Goal: Task Accomplishment & Management: Use online tool/utility

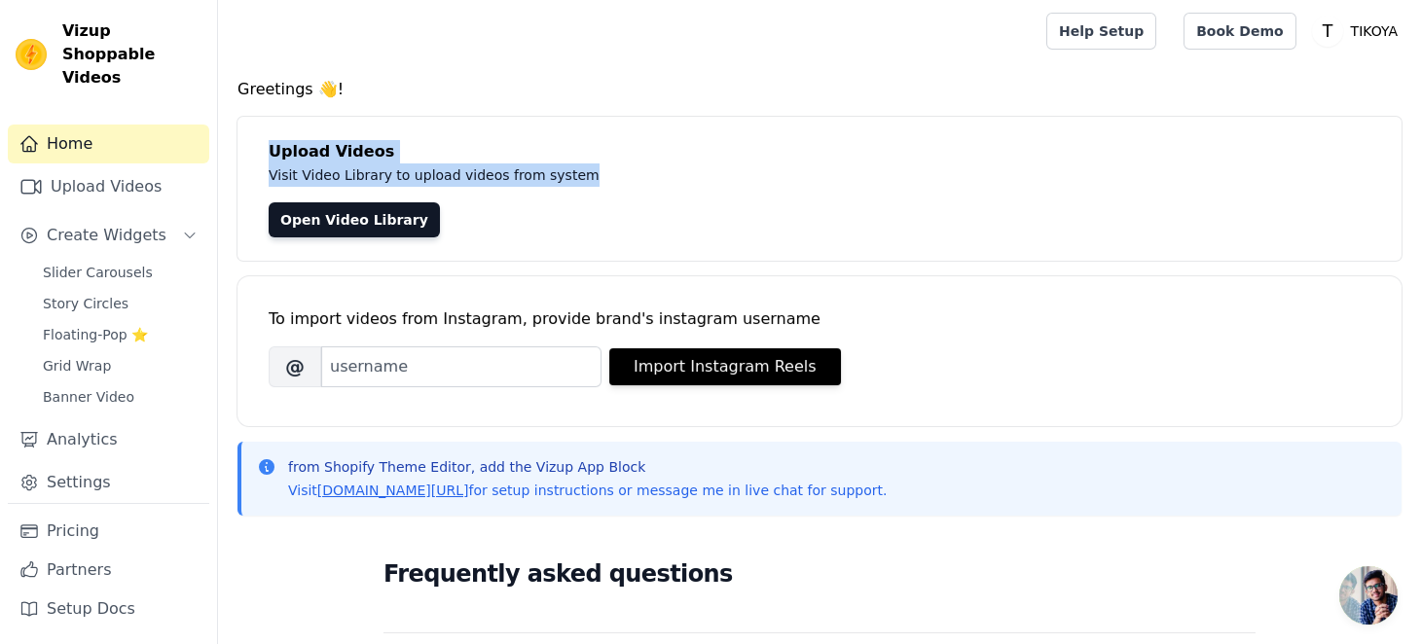
drag, startPoint x: 576, startPoint y: 169, endPoint x: 268, endPoint y: 149, distance: 309.2
click at [268, 149] on div "Upload Videos Visit Video Library to upload videos from system Open Video Libra…" at bounding box center [820, 189] width 1164 height 144
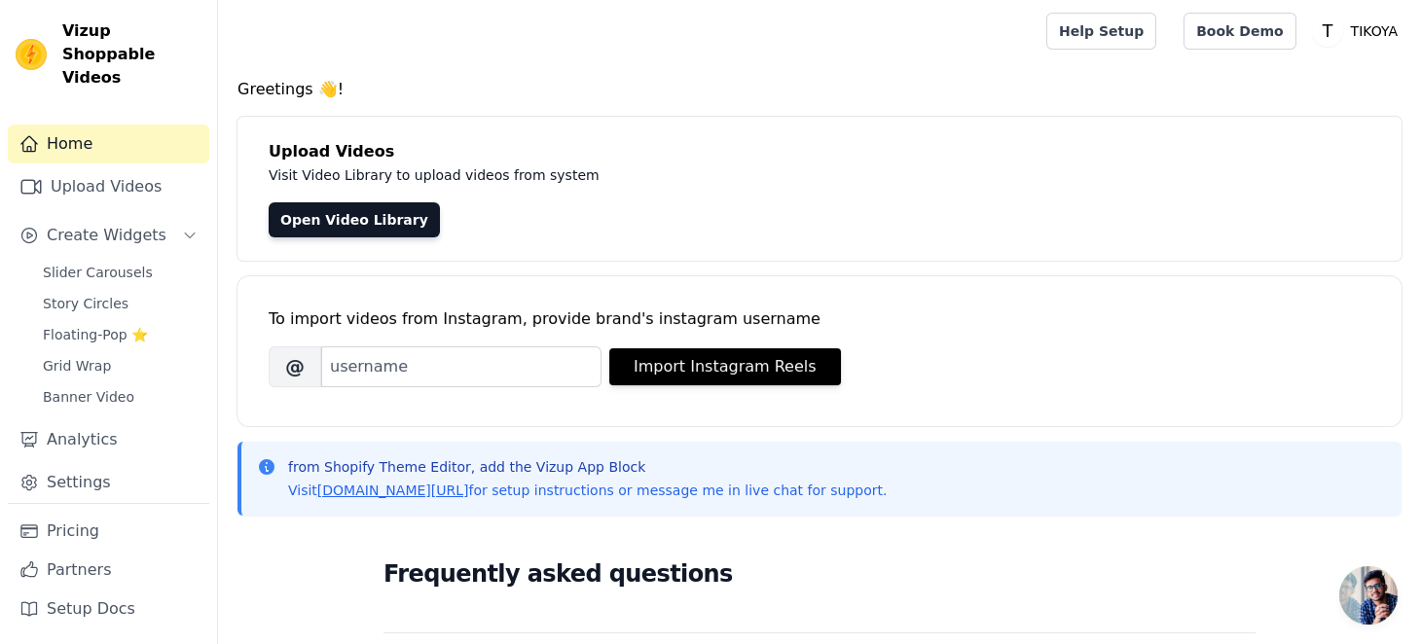
click at [881, 224] on div "Open Video Library" at bounding box center [820, 219] width 1102 height 35
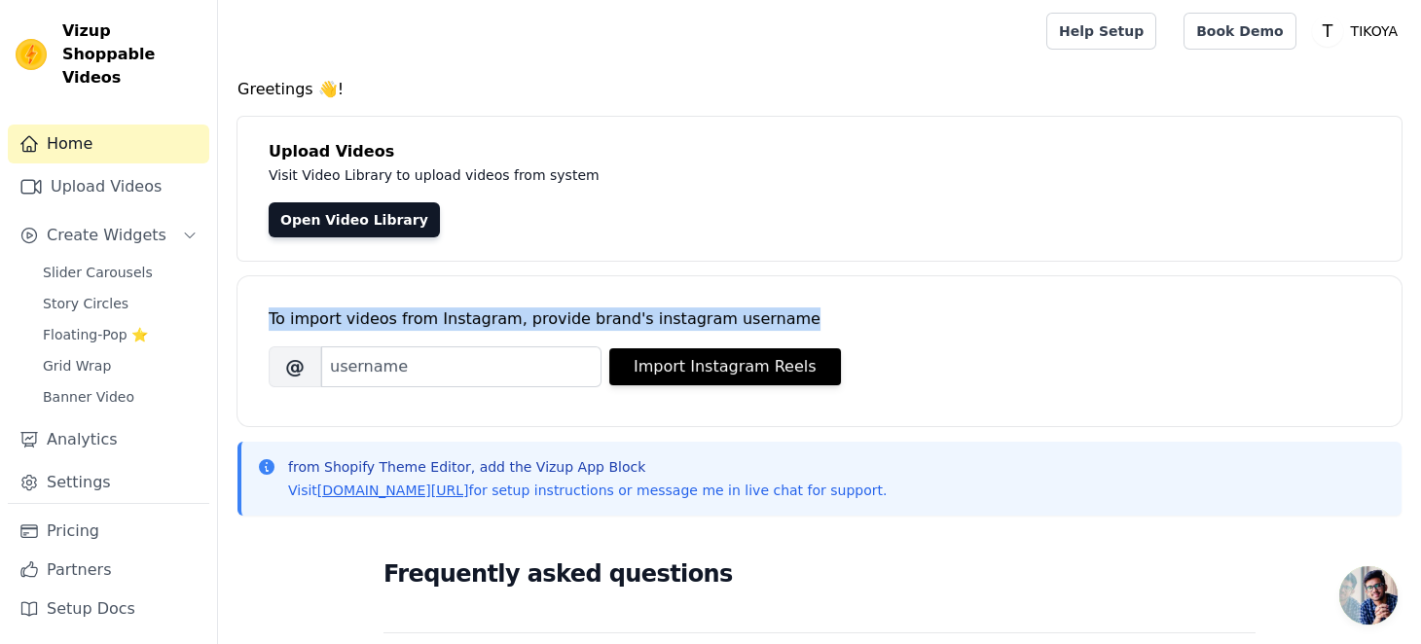
drag, startPoint x: 773, startPoint y: 317, endPoint x: 271, endPoint y: 330, distance: 502.4
click at [271, 330] on div "To import videos from Instagram, provide brand's instagram username" at bounding box center [820, 319] width 1102 height 23
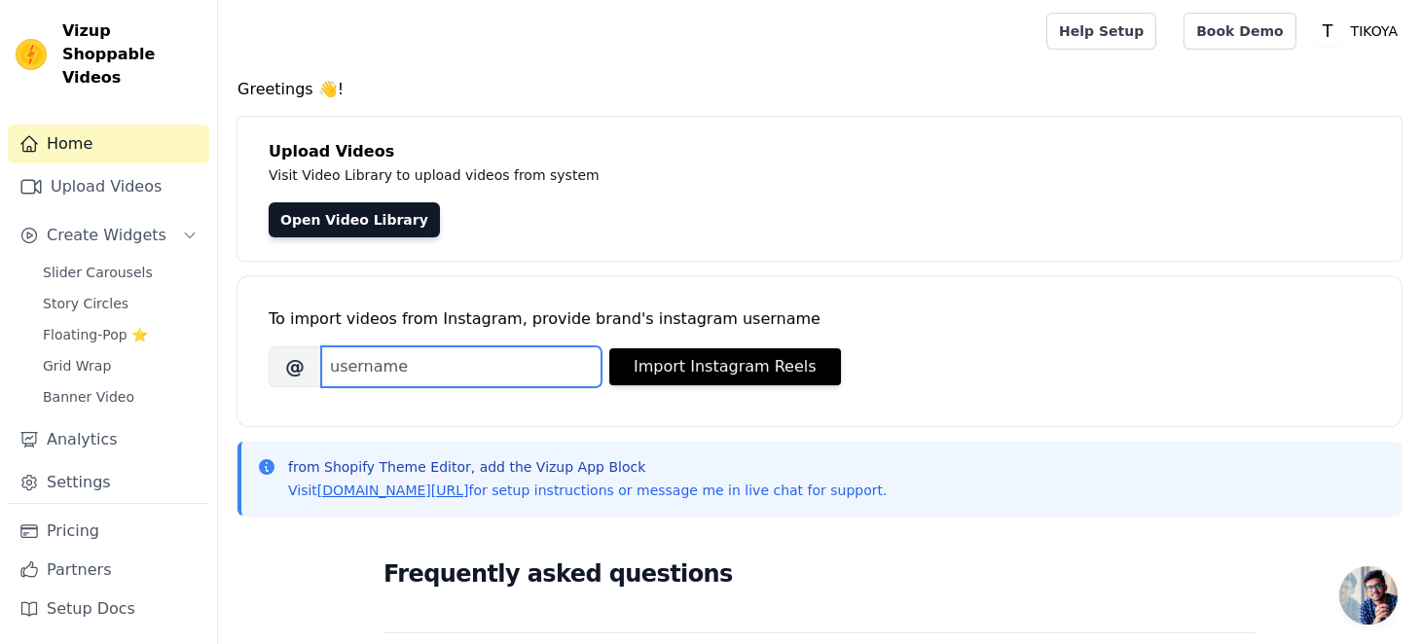
click at [530, 376] on input "Brand's Instagram Username" at bounding box center [461, 367] width 280 height 41
paste input "tikoya_france/"
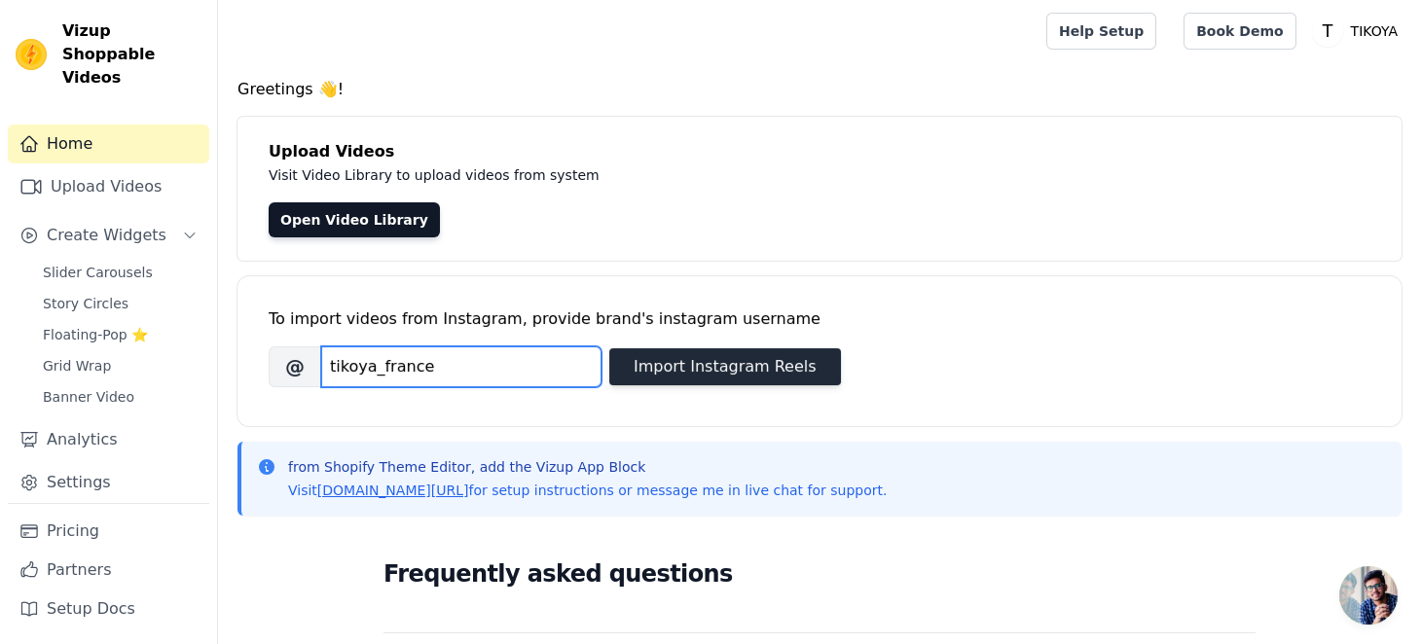
type input "tikoya_france"
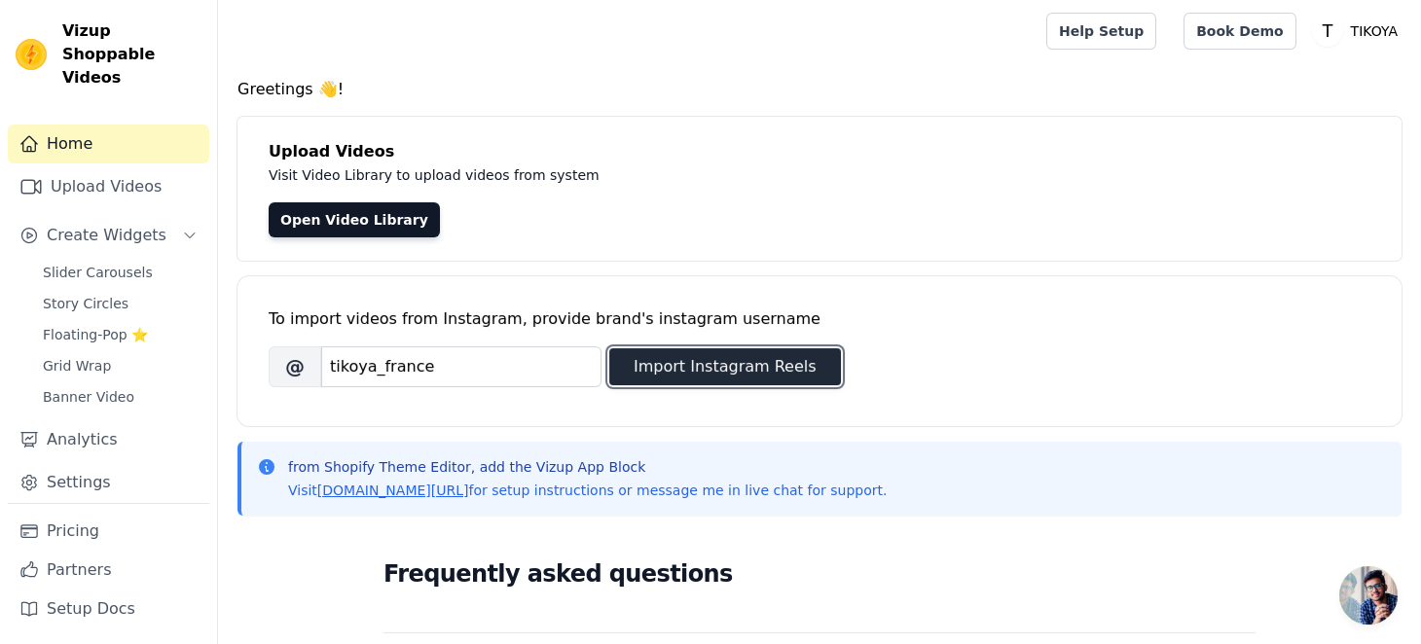
click at [734, 376] on button "Import Instagram Reels" at bounding box center [725, 366] width 232 height 37
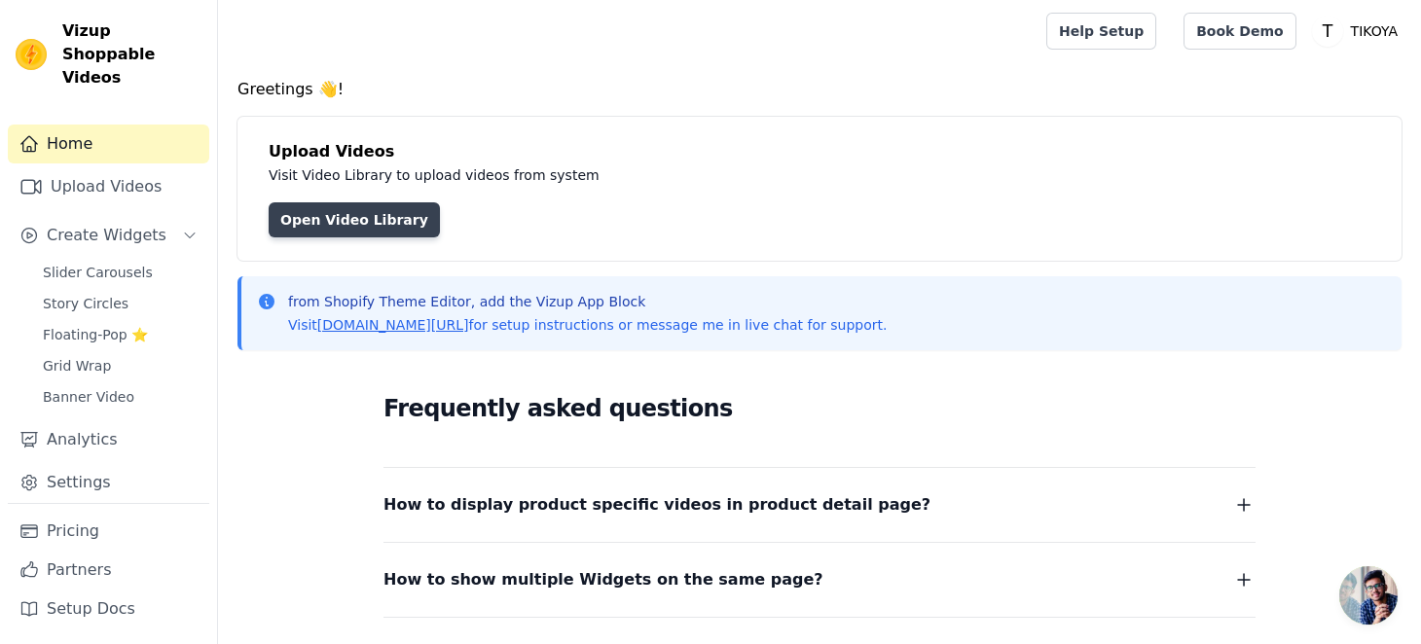
click at [360, 229] on link "Open Video Library" at bounding box center [354, 219] width 171 height 35
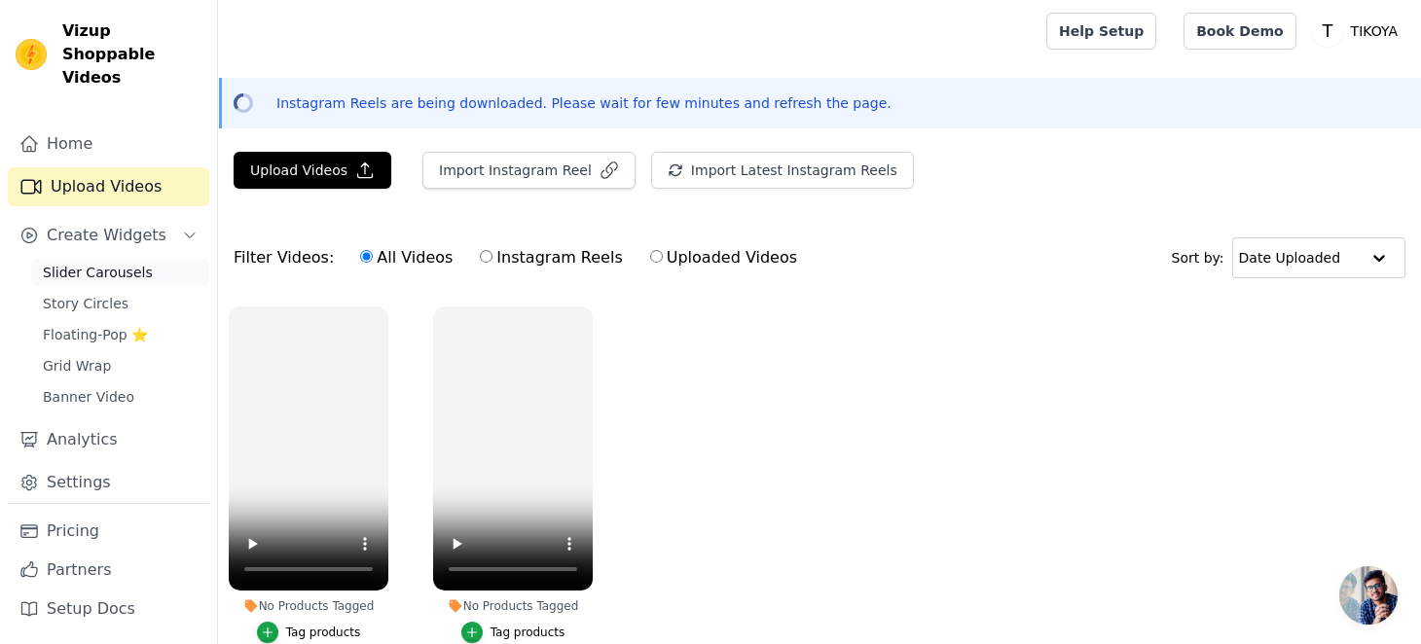
click at [97, 263] on span "Slider Carousels" at bounding box center [98, 272] width 110 height 19
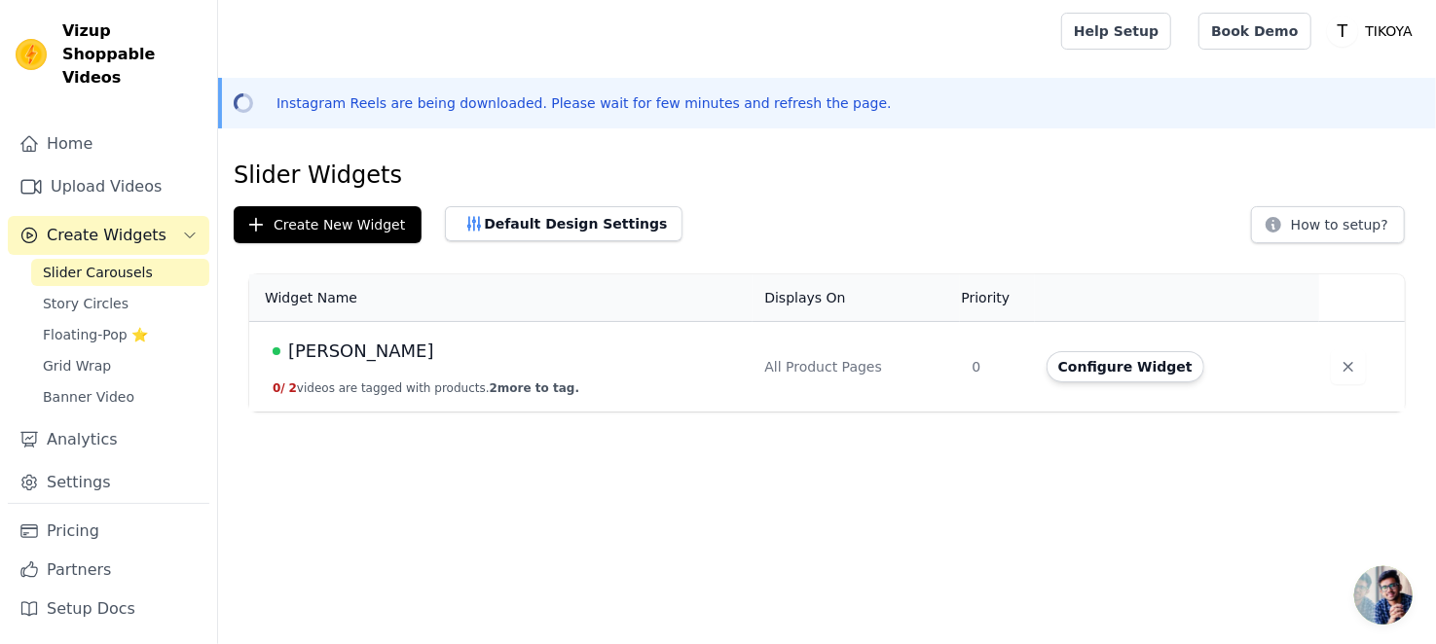
click at [387, 389] on button "0 / 2 videos are tagged with products. 2 more to tag." at bounding box center [426, 389] width 307 height 16
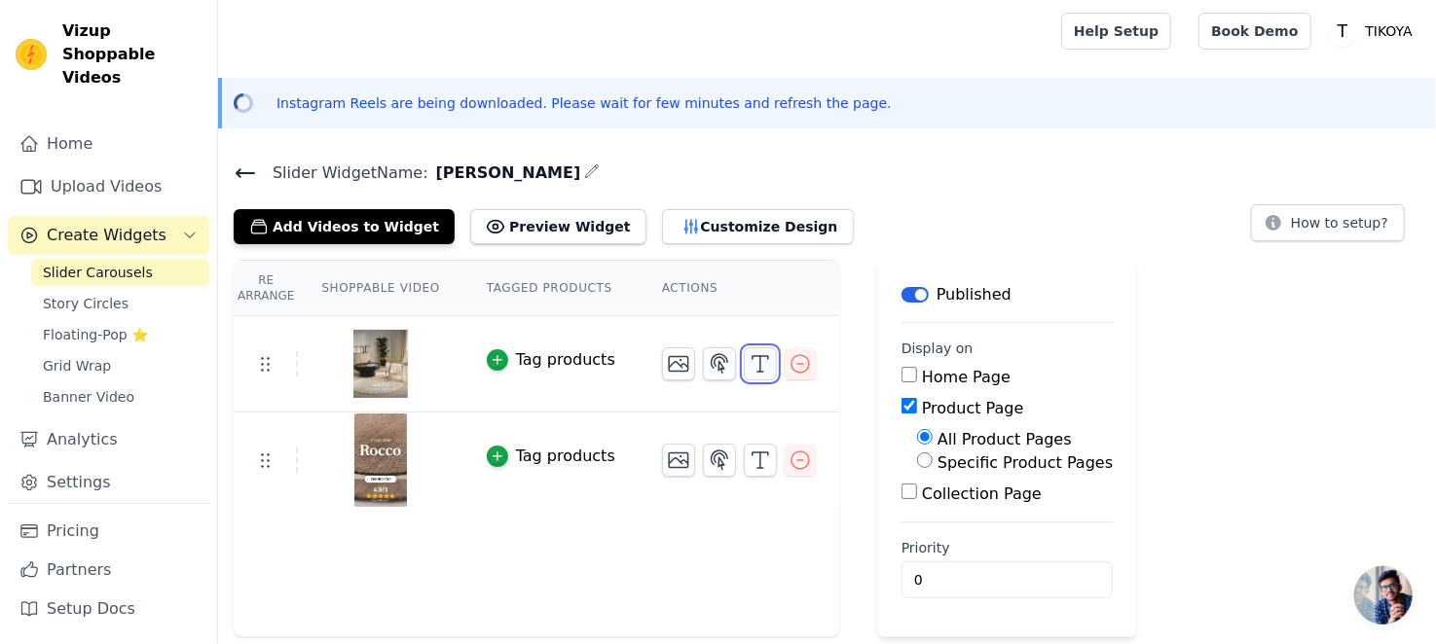
click at [760, 367] on line "button" at bounding box center [760, 364] width 0 height 16
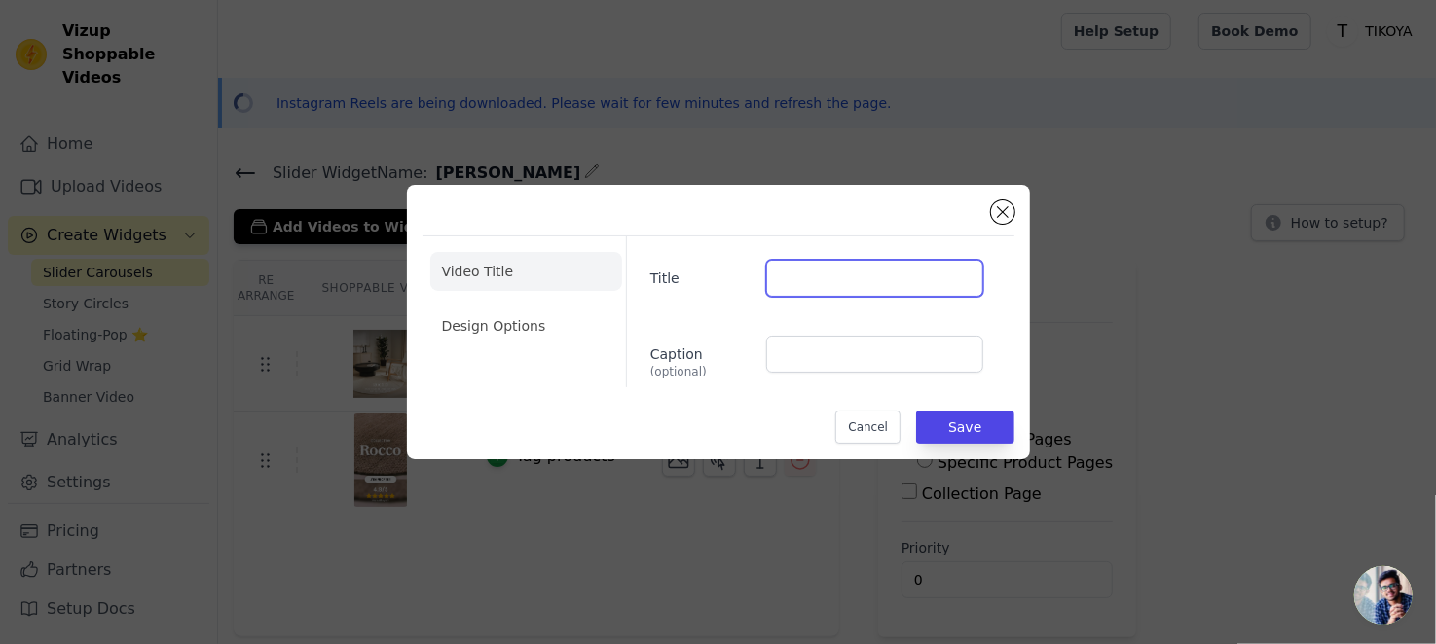
click at [785, 275] on input "Title" at bounding box center [874, 278] width 216 height 37
type input "Antitaches"
click at [538, 323] on li "Design Options" at bounding box center [526, 326] width 192 height 39
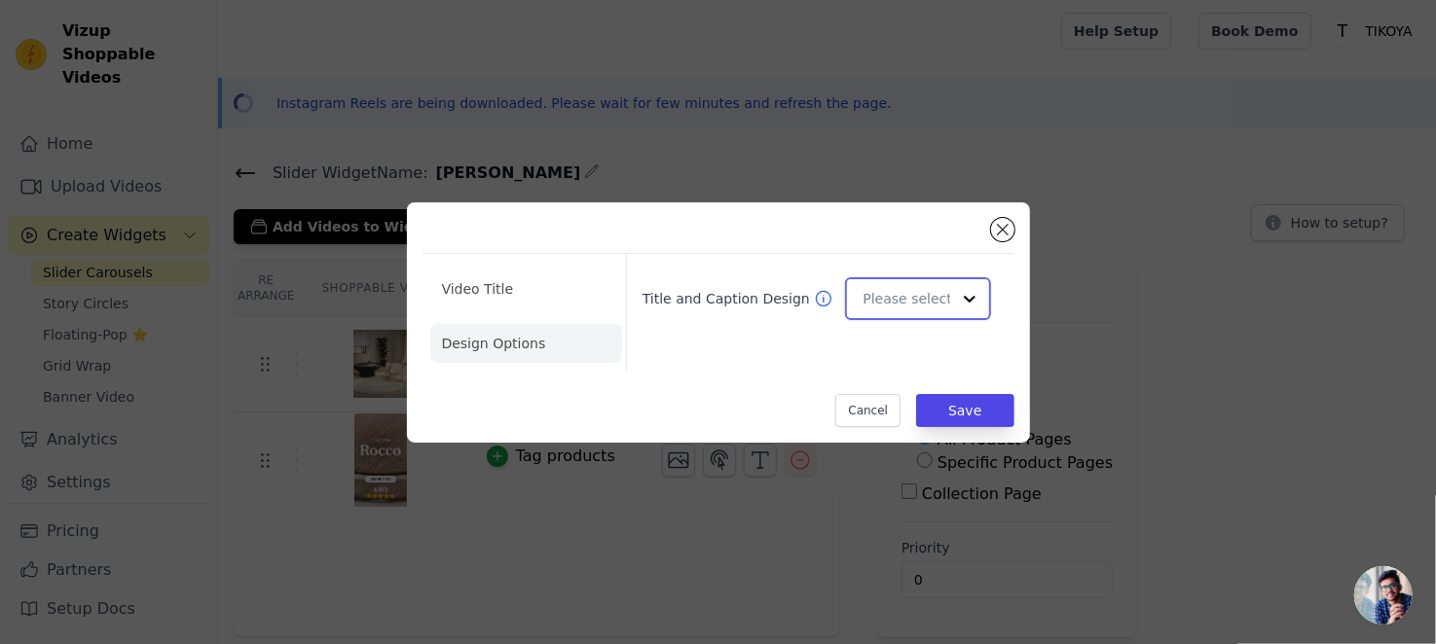
click at [898, 293] on input "Title and Caption Design" at bounding box center [905, 298] width 87 height 39
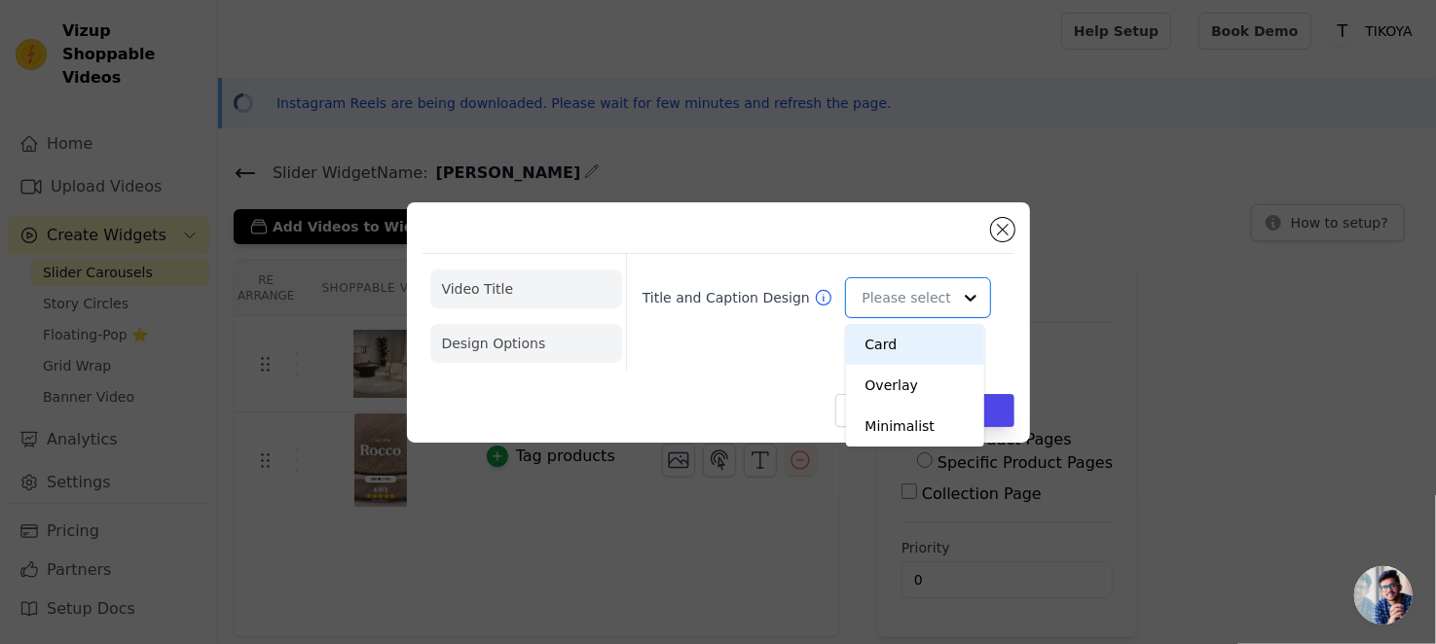
click at [507, 286] on li "Video Title" at bounding box center [526, 289] width 192 height 39
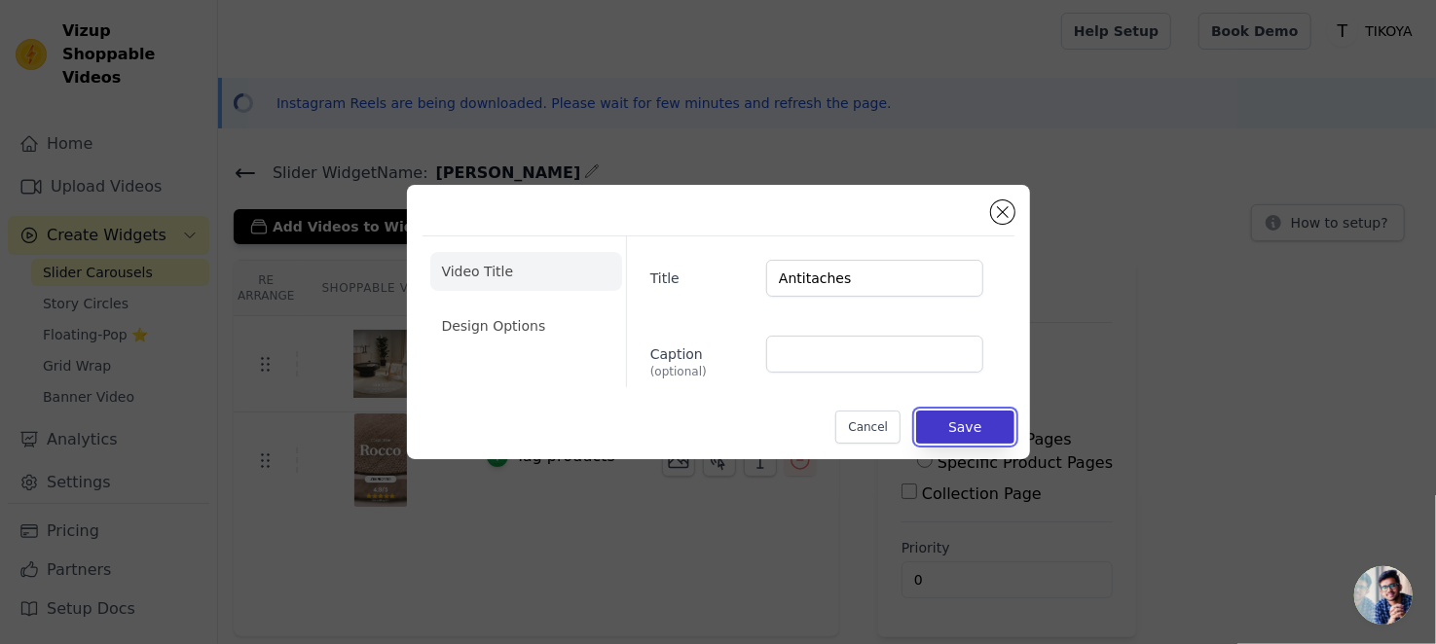
click at [951, 423] on button "Save" at bounding box center [964, 427] width 97 height 33
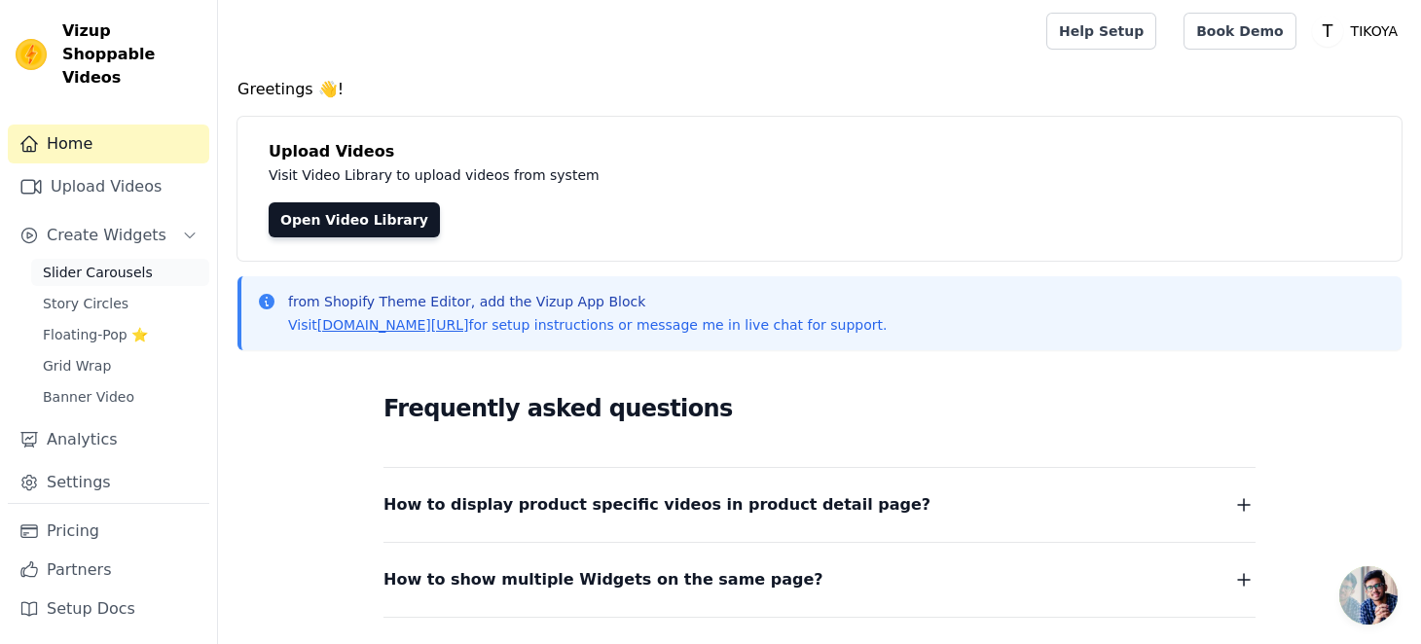
click at [117, 263] on span "Slider Carousels" at bounding box center [98, 272] width 110 height 19
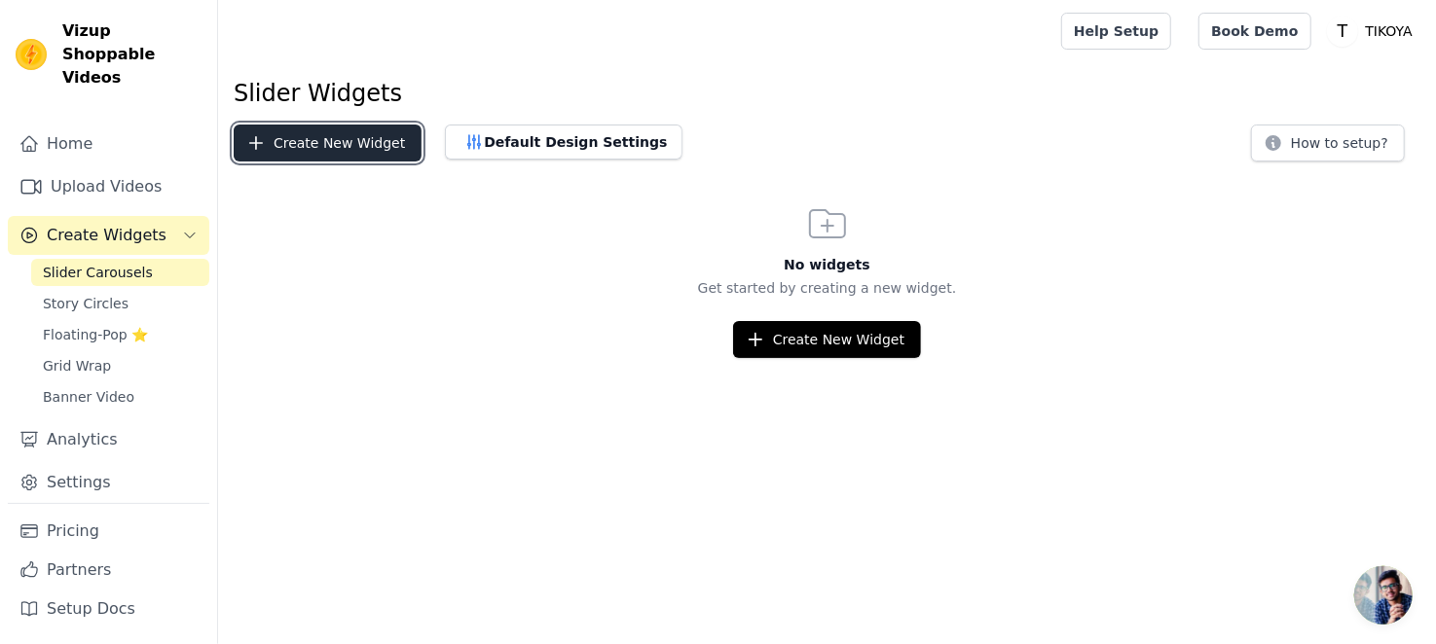
click at [344, 138] on button "Create New Widget" at bounding box center [328, 143] width 188 height 37
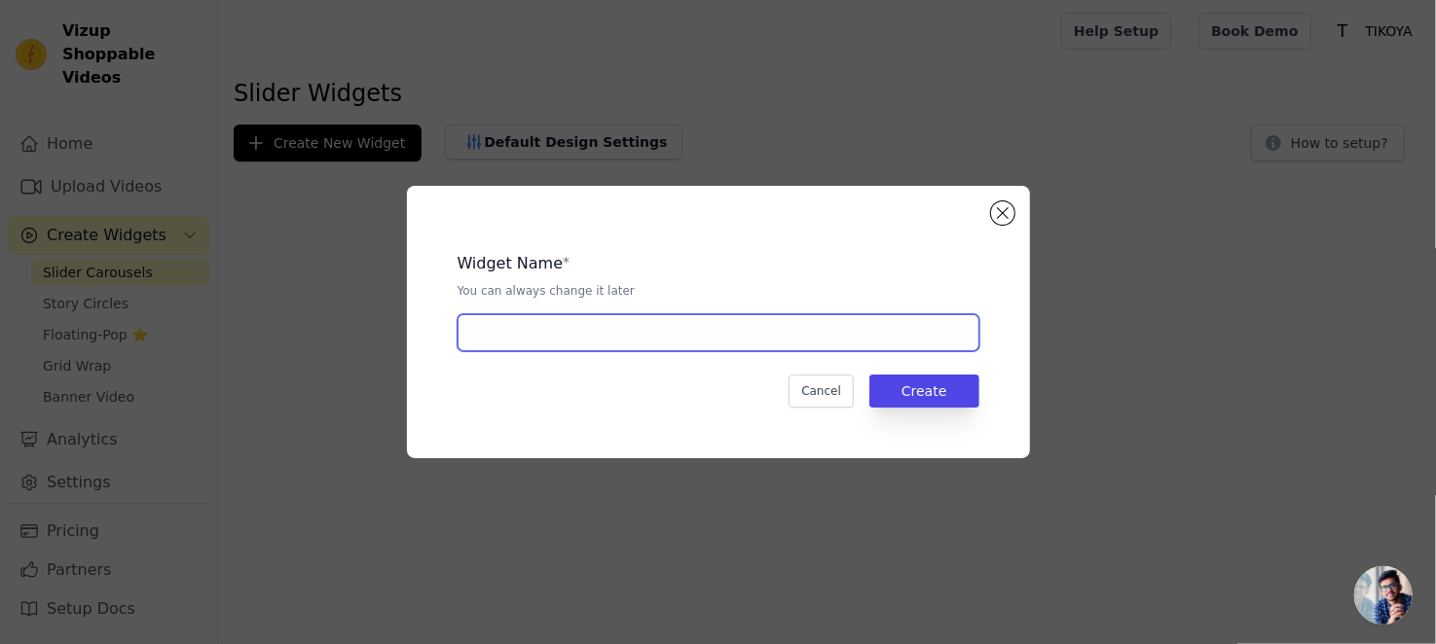
click at [536, 331] on input "text" at bounding box center [718, 332] width 522 height 37
type input "T"
type input "Wersal"
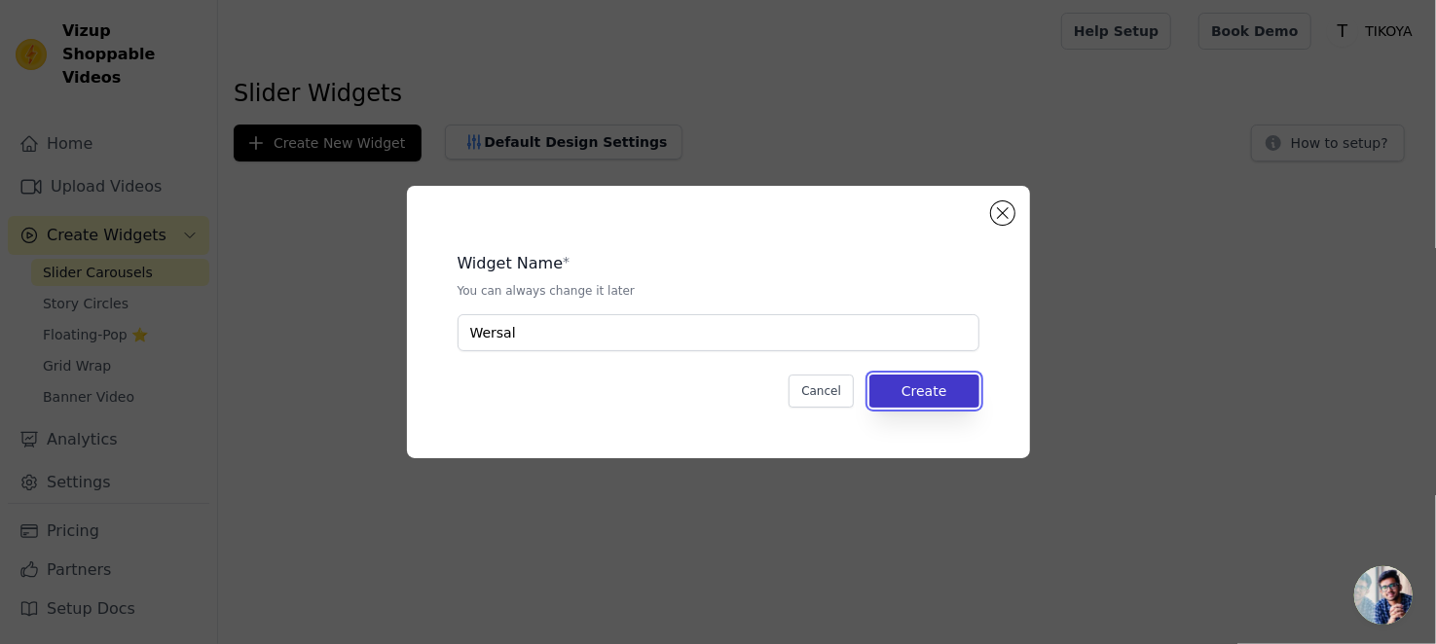
click at [956, 393] on button "Create" at bounding box center [924, 391] width 110 height 33
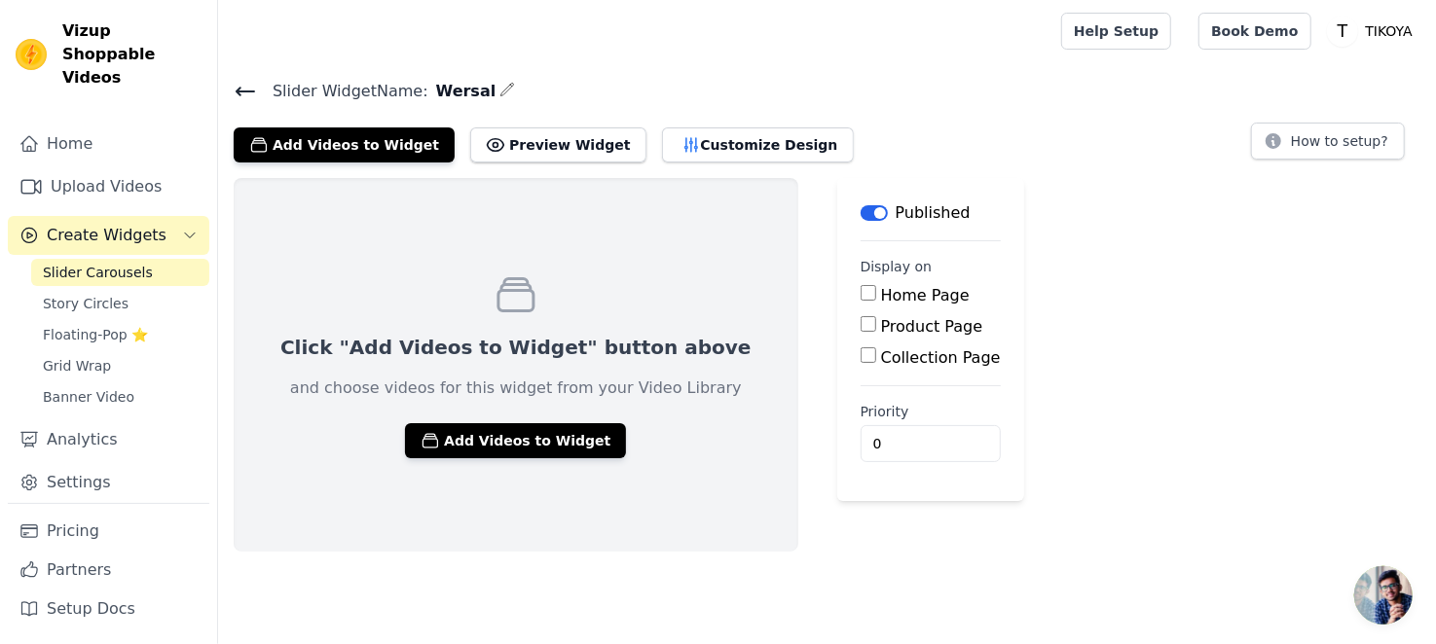
click at [860, 321] on input "Product Page" at bounding box center [868, 324] width 16 height 16
checkbox input "true"
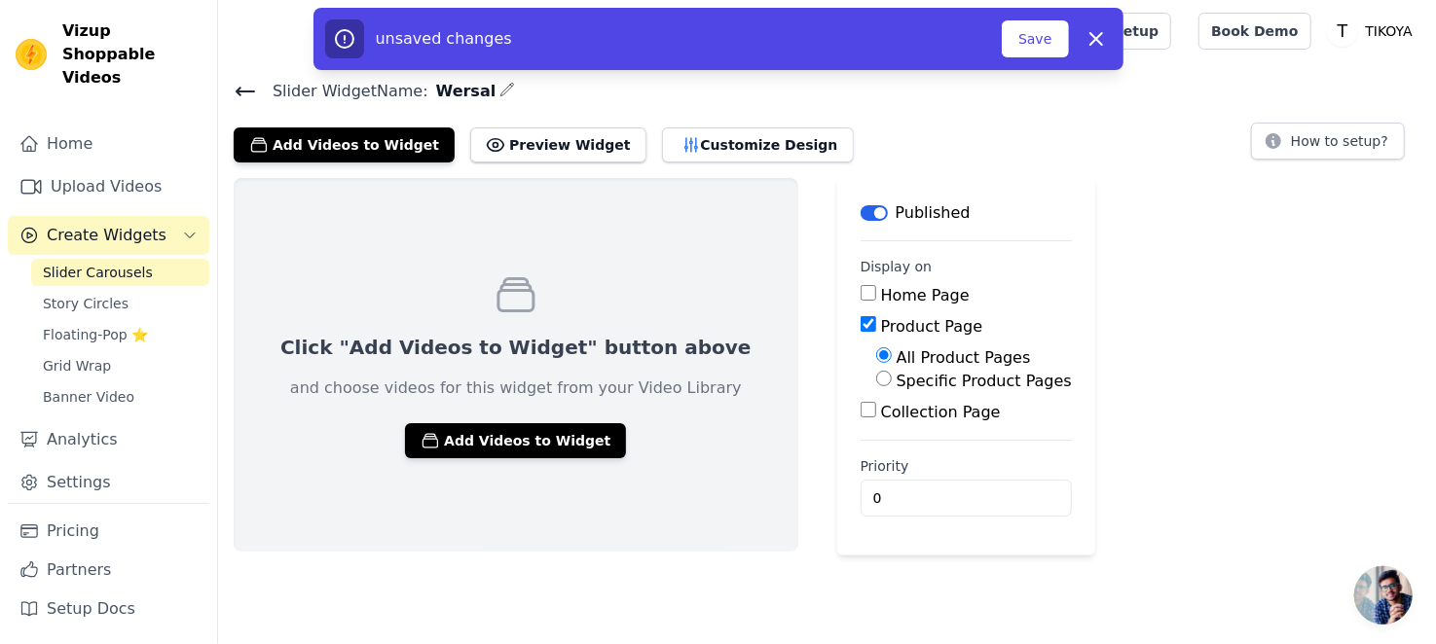
click at [876, 380] on input "Specific Product Pages" at bounding box center [884, 379] width 16 height 16
radio input "true"
click at [876, 428] on button "Select Products" at bounding box center [941, 425] width 130 height 33
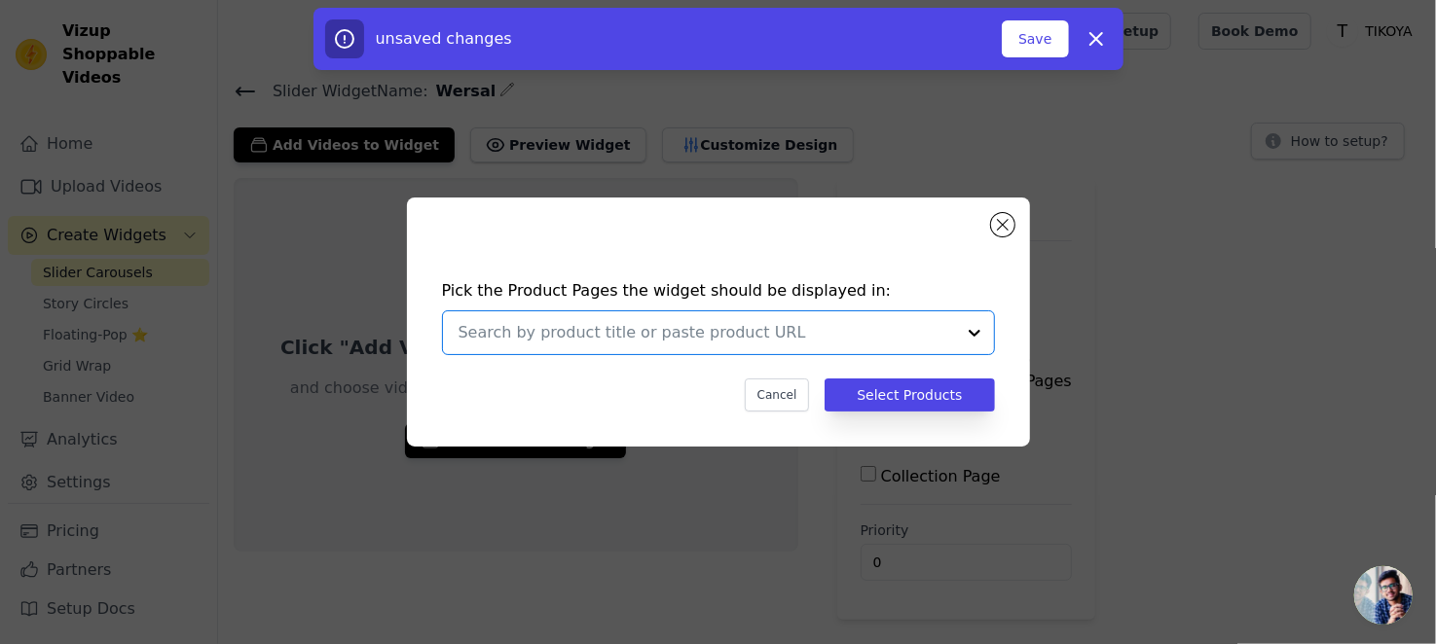
click at [778, 333] on input "text" at bounding box center [706, 332] width 496 height 23
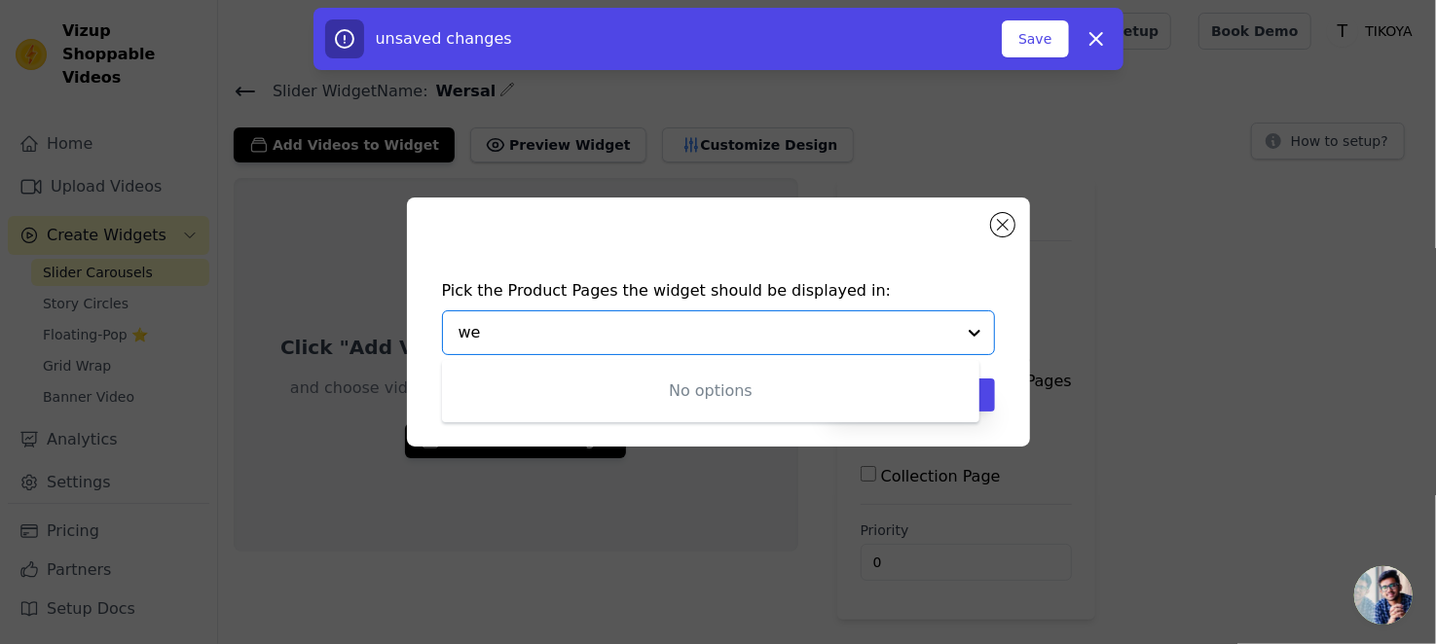
type input "w"
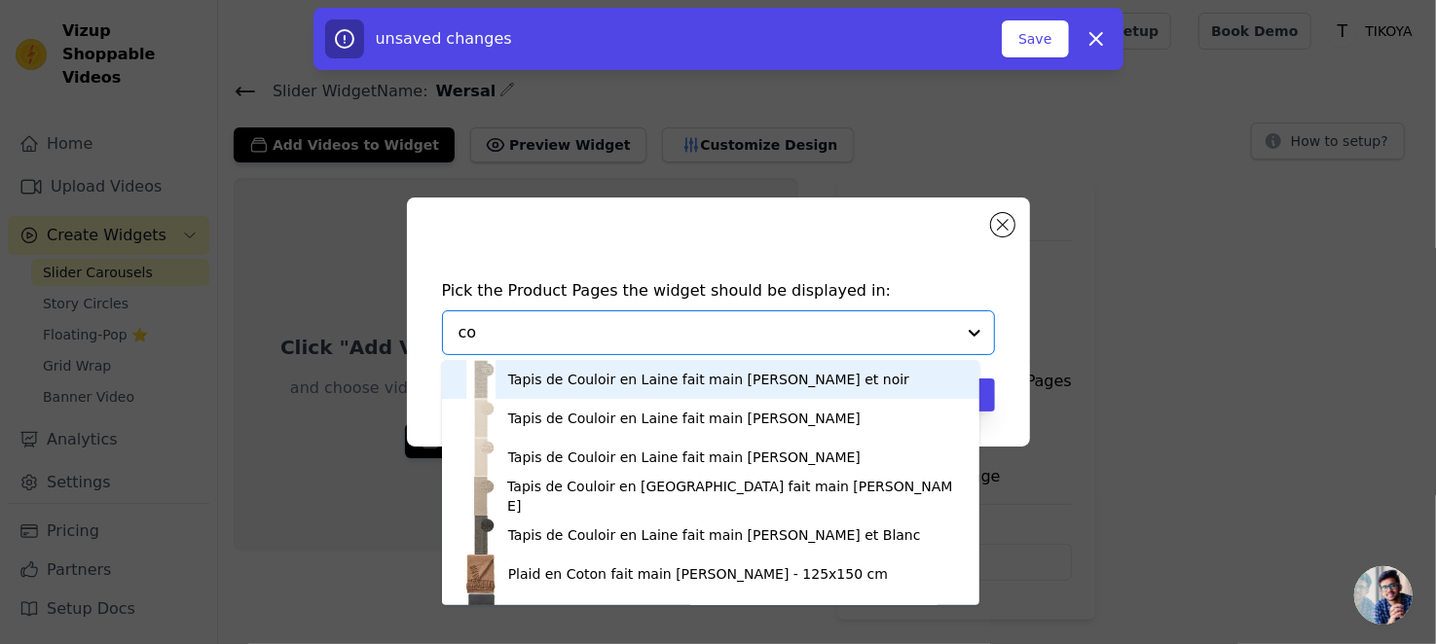
type input "c"
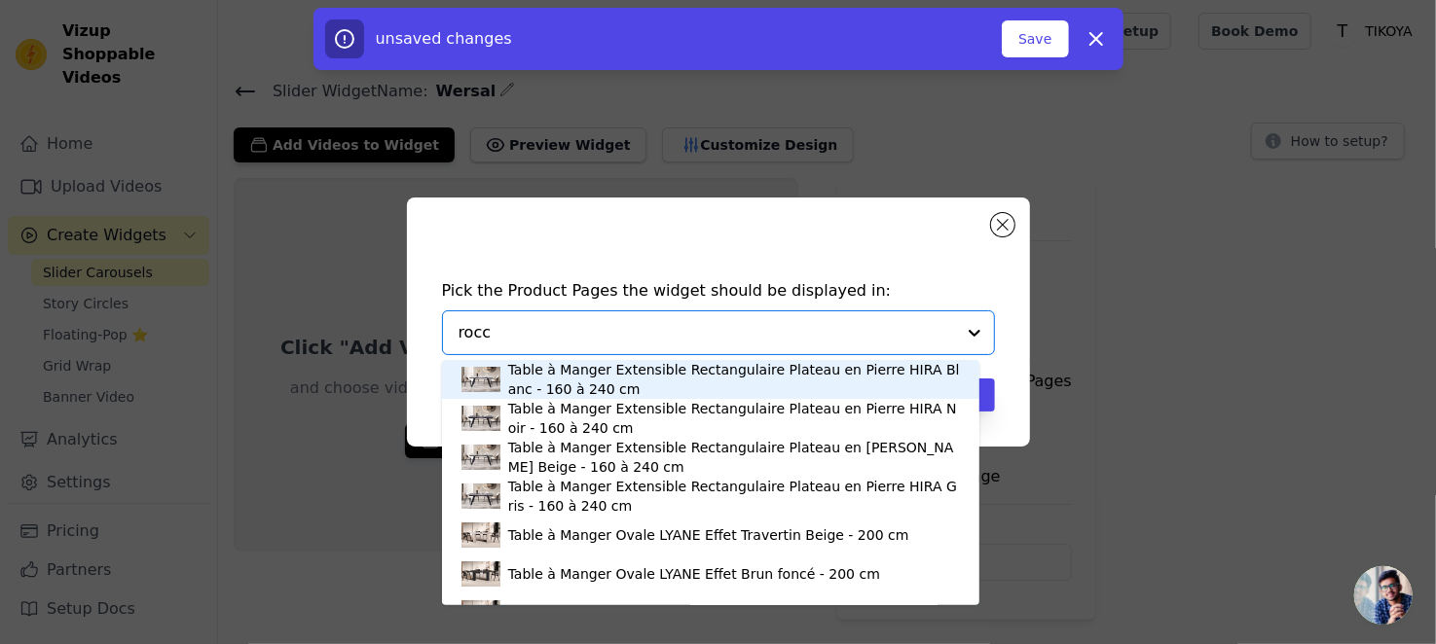
type input "rocco"
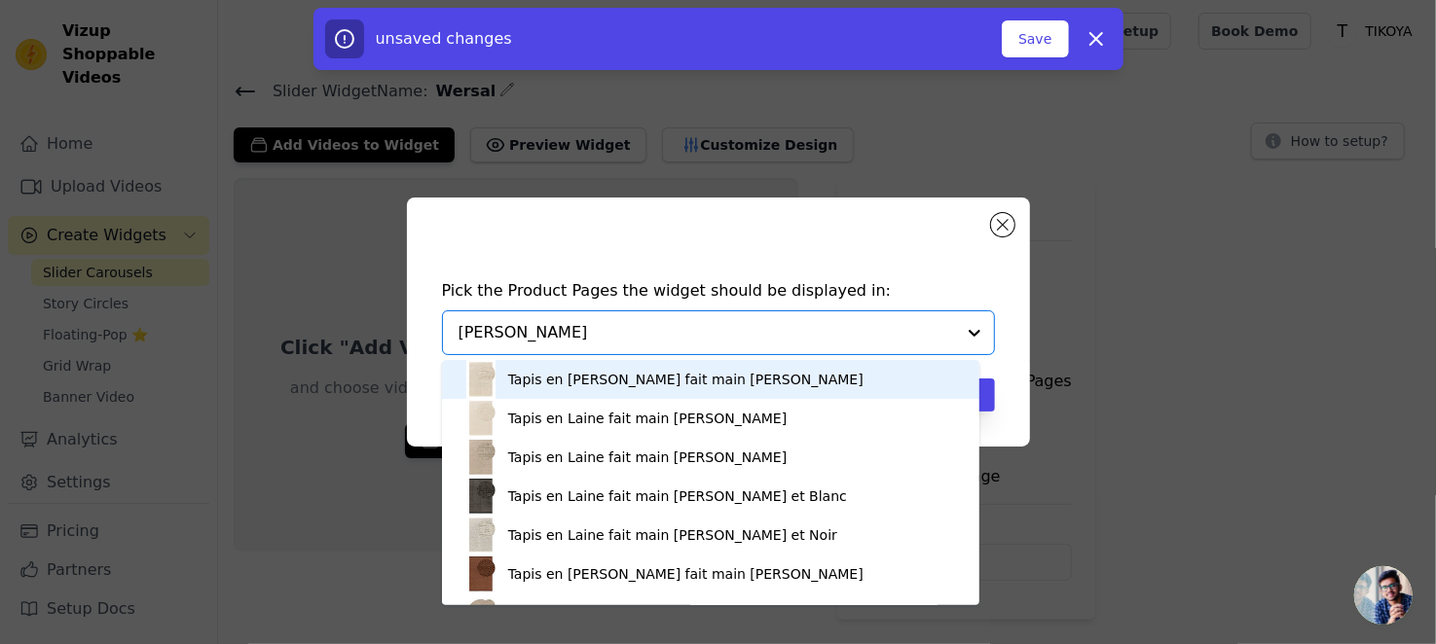
click at [606, 384] on div "Tapis en Laine fait main ROCCO Crème" at bounding box center [685, 379] width 355 height 19
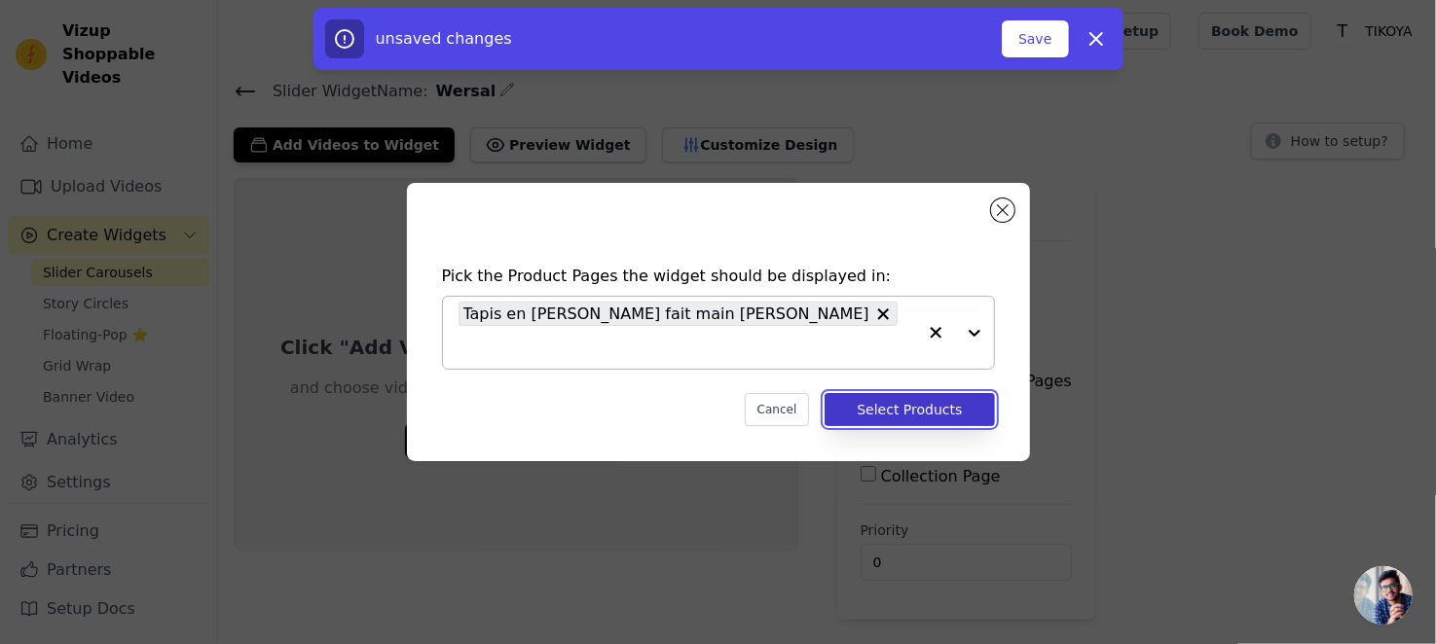
click at [921, 404] on button "Select Products" at bounding box center [908, 409] width 169 height 33
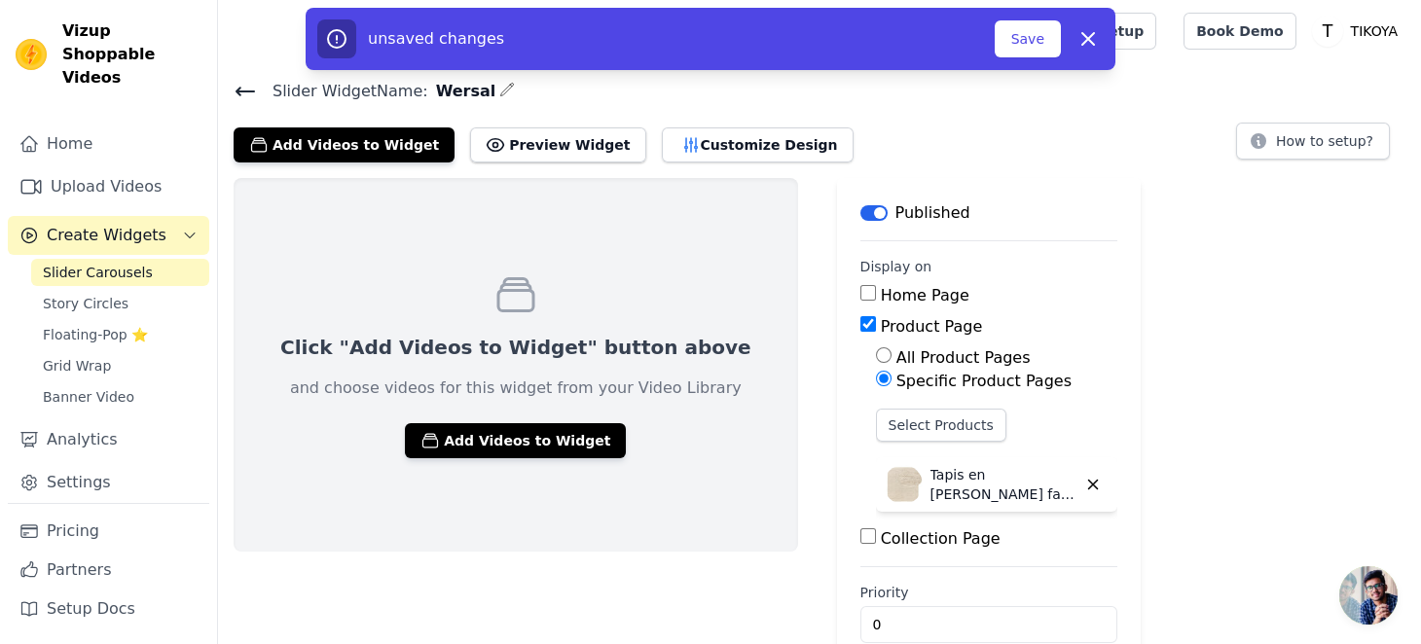
click at [876, 352] on input "All Product Pages" at bounding box center [884, 355] width 16 height 16
radio input "true"
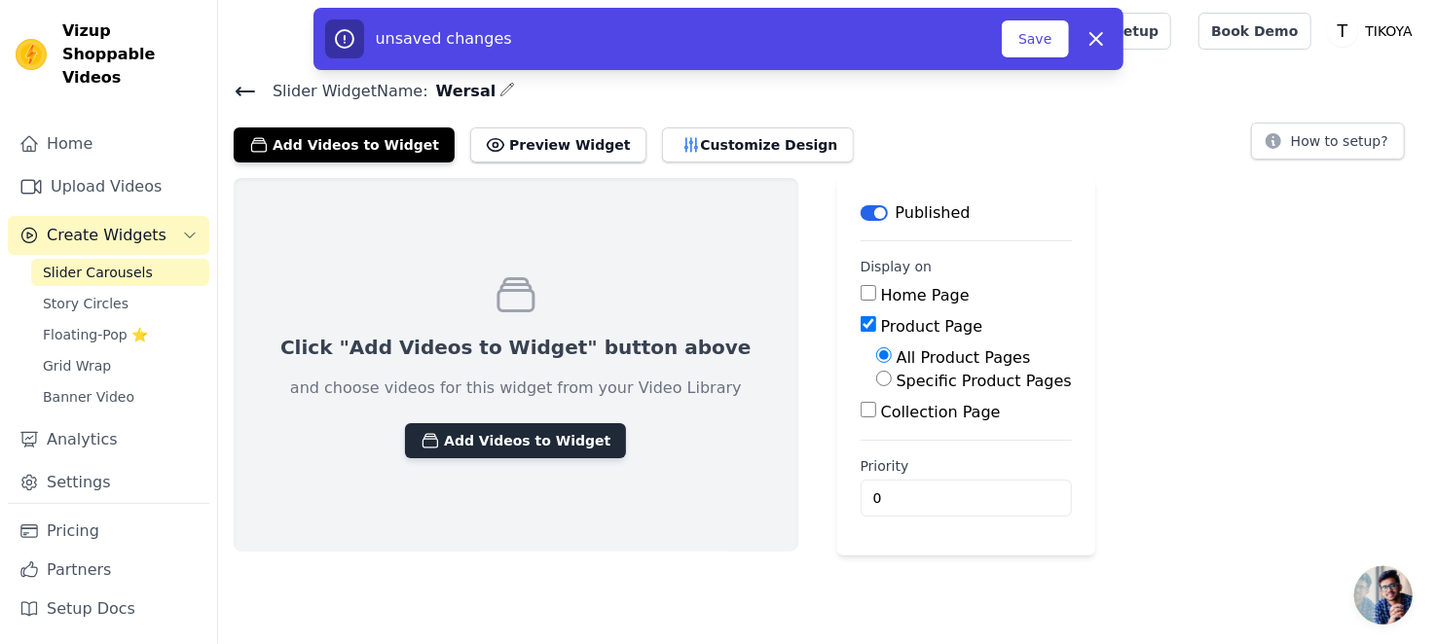
click at [540, 442] on button "Add Videos to Widget" at bounding box center [515, 440] width 221 height 35
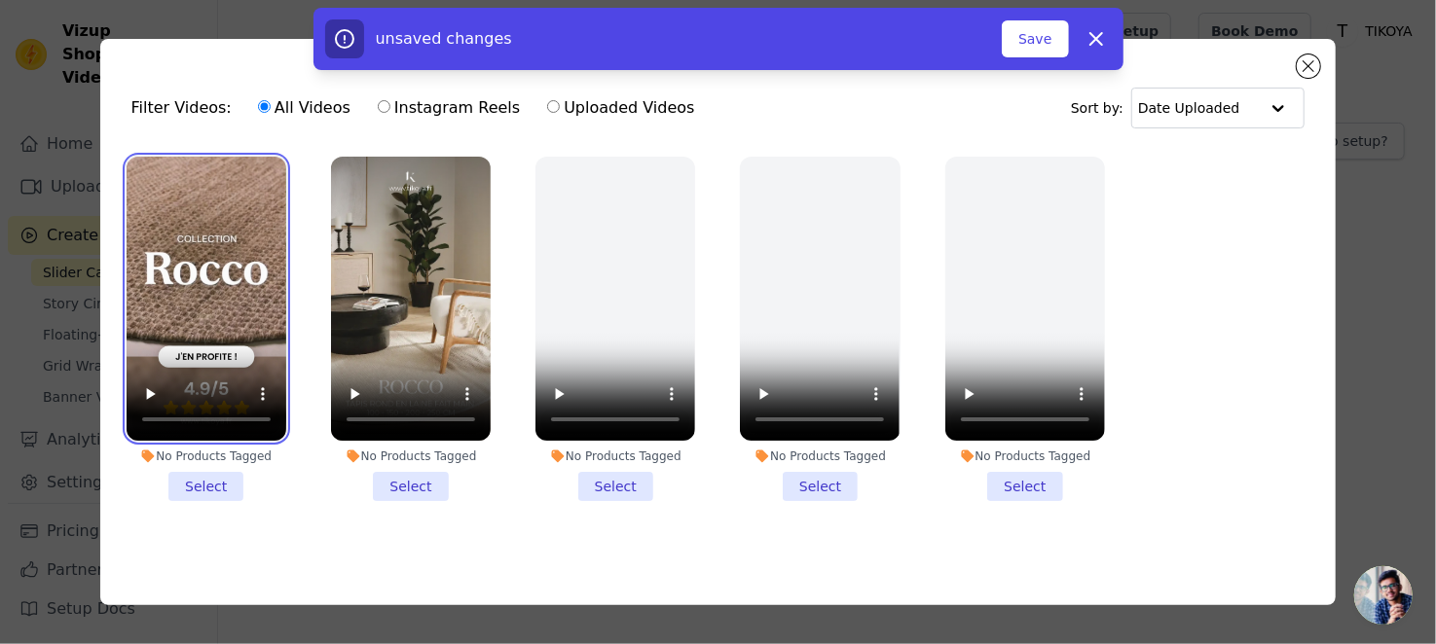
click at [209, 300] on video at bounding box center [207, 299] width 160 height 284
click at [212, 484] on li "No Products Tagged Select" at bounding box center [207, 329] width 160 height 345
click at [0, 0] on input "No Products Tagged Select" at bounding box center [0, 0] width 0 height 0
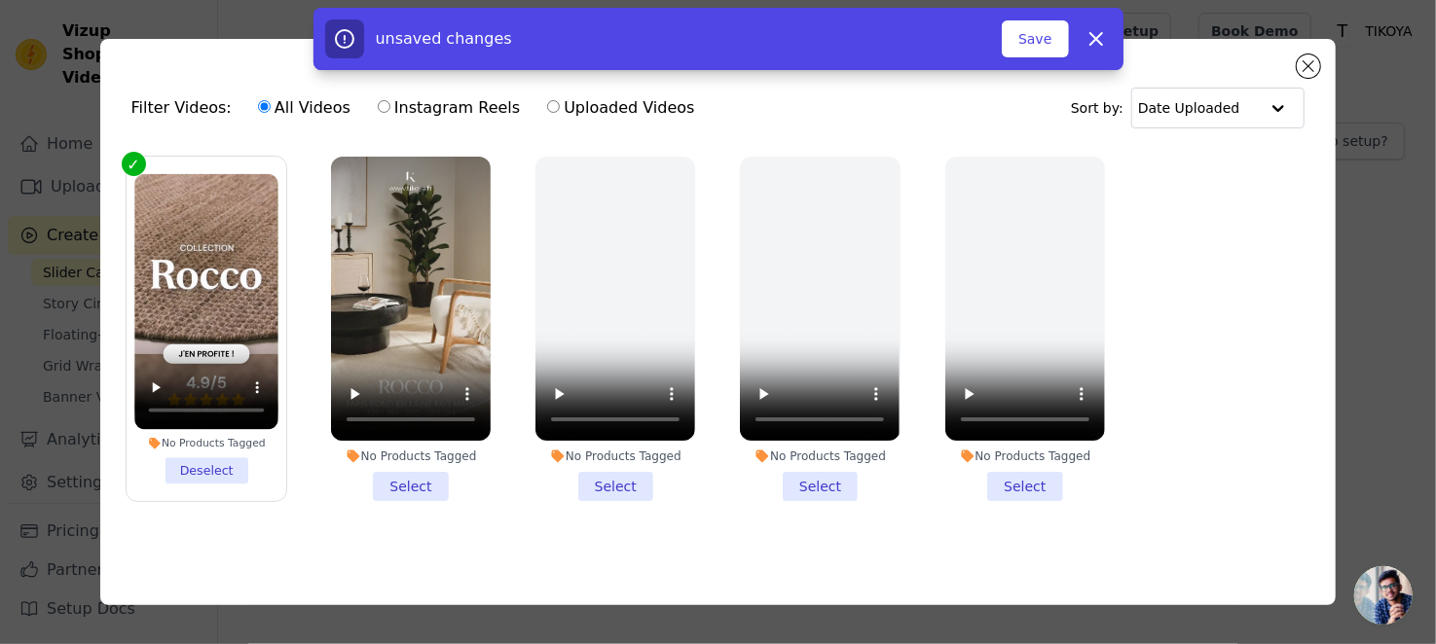
click at [430, 479] on li "No Products Tagged Select" at bounding box center [411, 329] width 160 height 345
click at [0, 0] on input "No Products Tagged Select" at bounding box center [0, 0] width 0 height 0
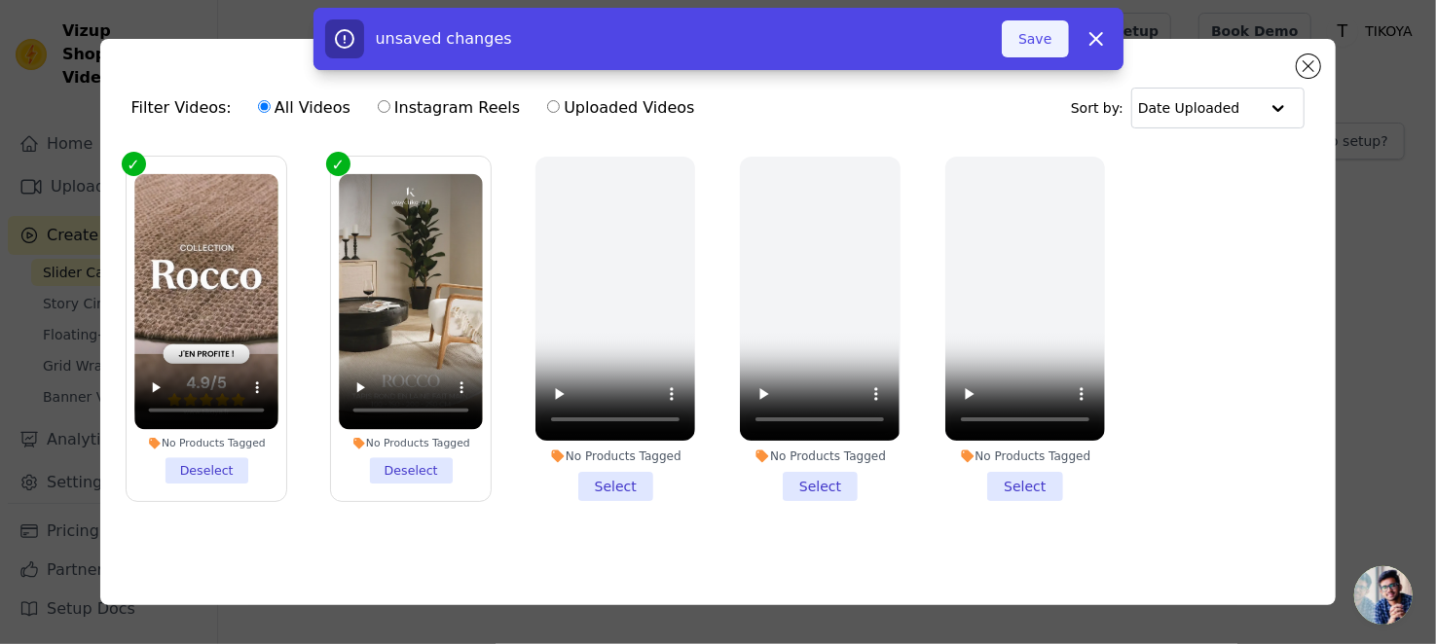
click at [1040, 44] on button "Save" at bounding box center [1035, 38] width 66 height 37
click at [1025, 40] on button "Save" at bounding box center [1035, 38] width 66 height 37
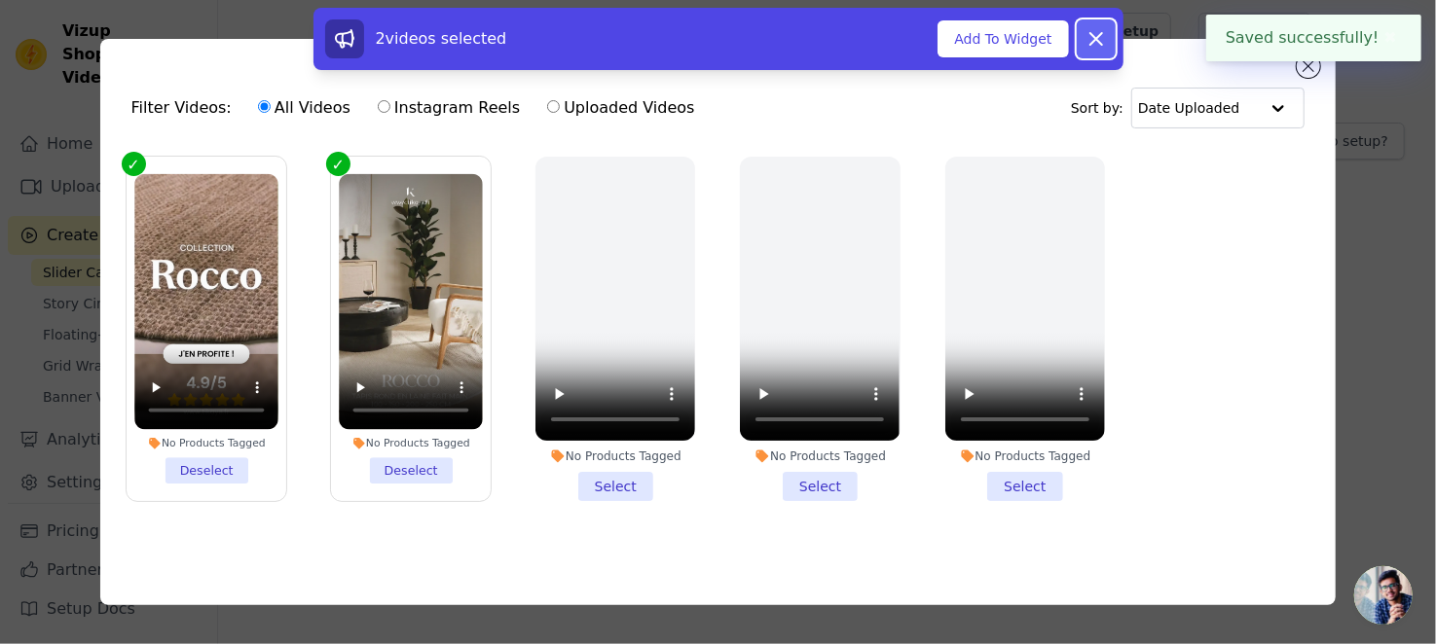
click at [1099, 48] on icon at bounding box center [1095, 38] width 23 height 23
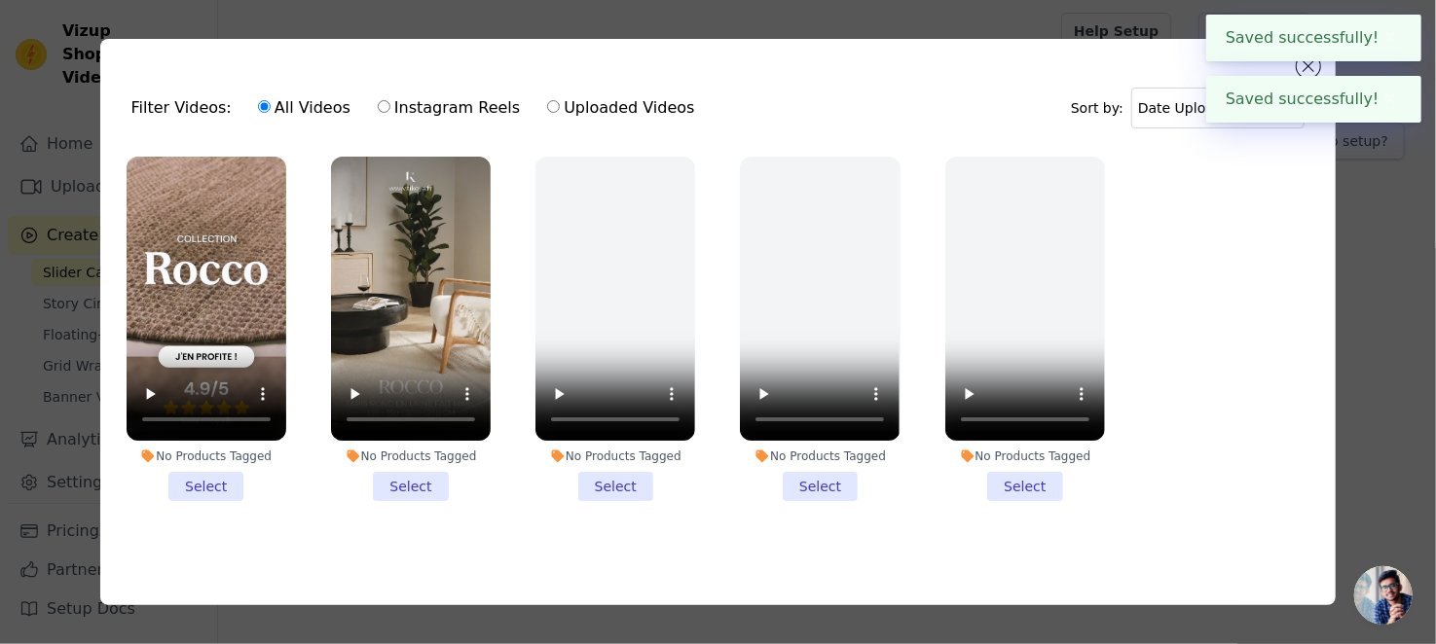
click at [1388, 33] on button "✖" at bounding box center [1390, 37] width 22 height 23
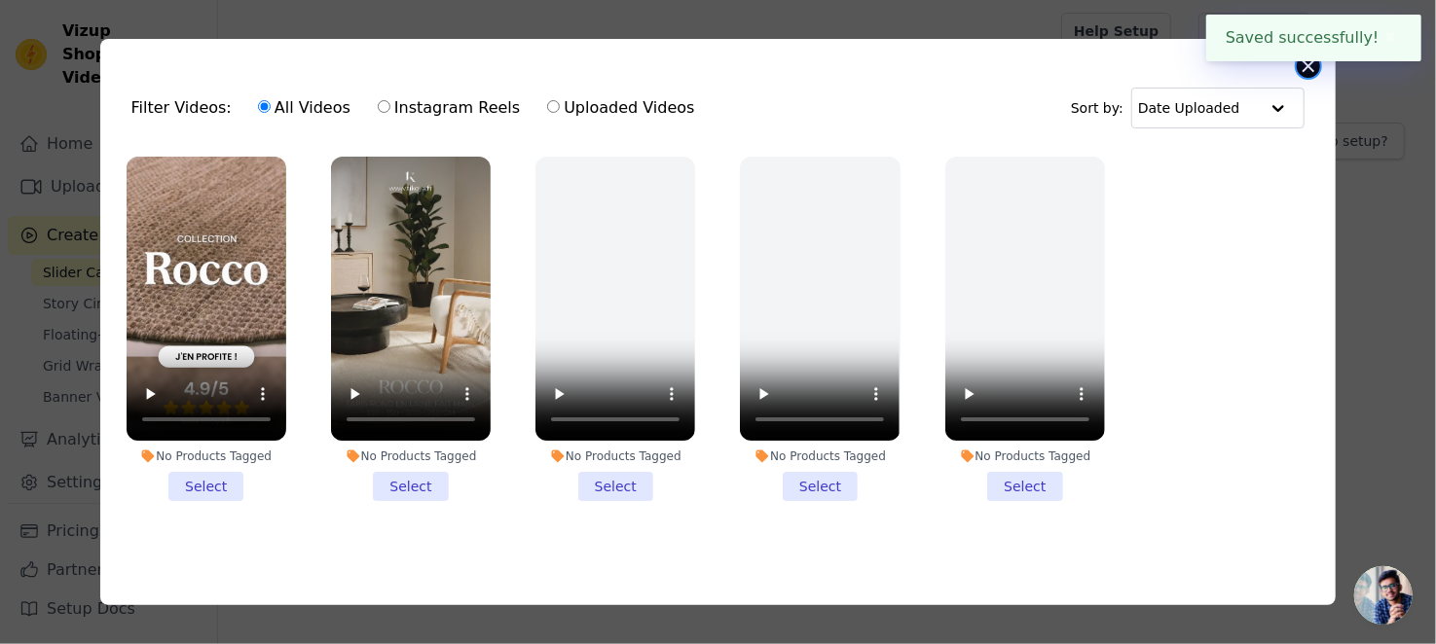
click at [1302, 67] on button "Close modal" at bounding box center [1308, 66] width 23 height 23
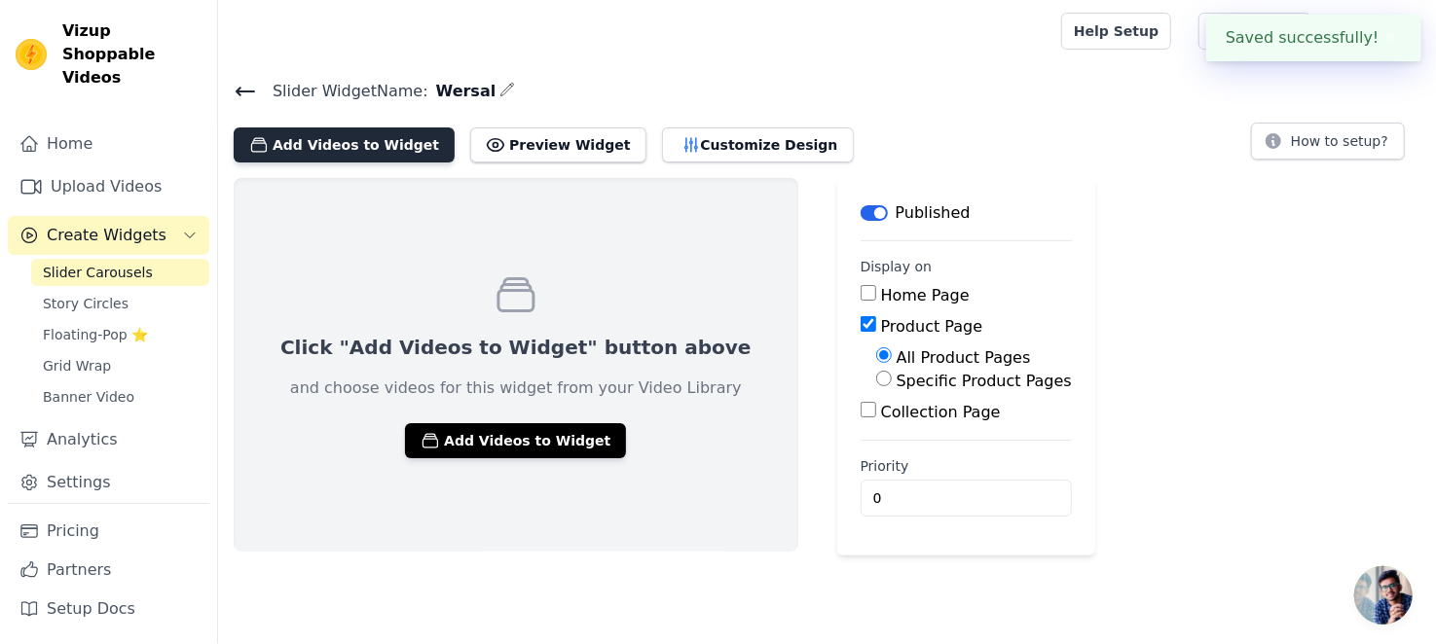
click at [357, 149] on button "Add Videos to Widget" at bounding box center [344, 145] width 221 height 35
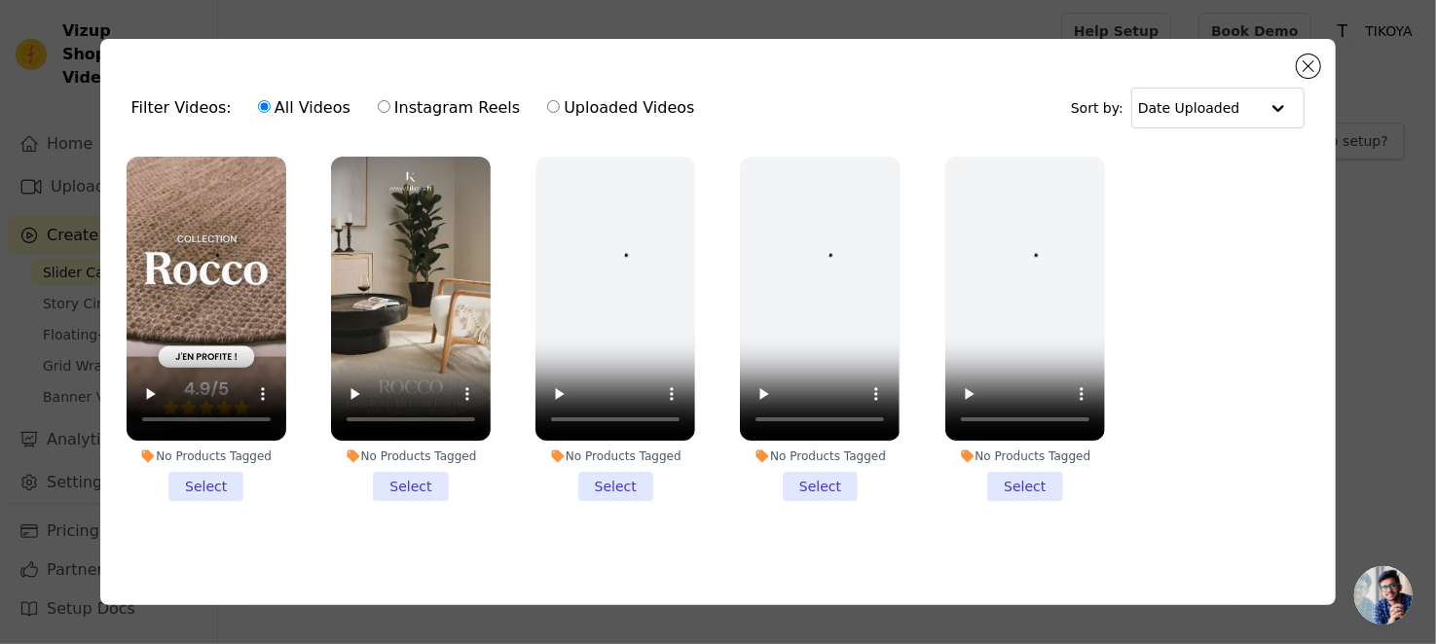
click at [229, 483] on li "No Products Tagged Select" at bounding box center [207, 329] width 160 height 345
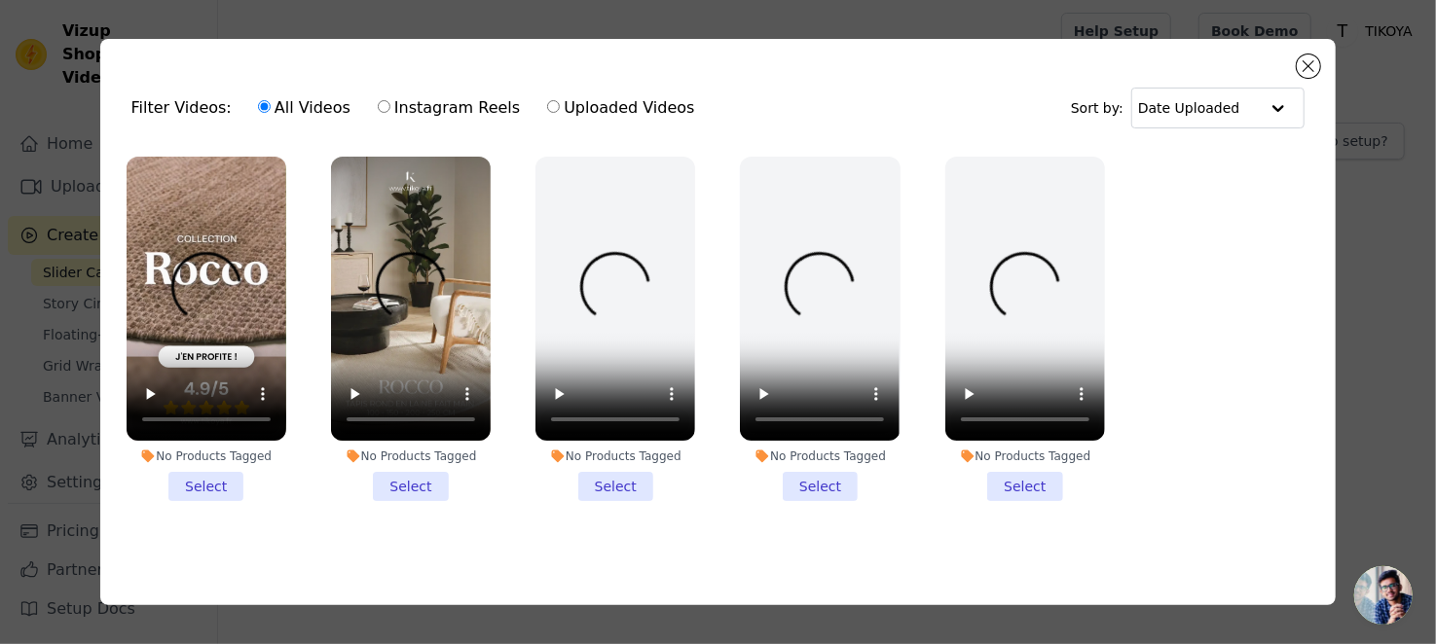
click at [0, 0] on input "No Products Tagged Select" at bounding box center [0, 0] width 0 height 0
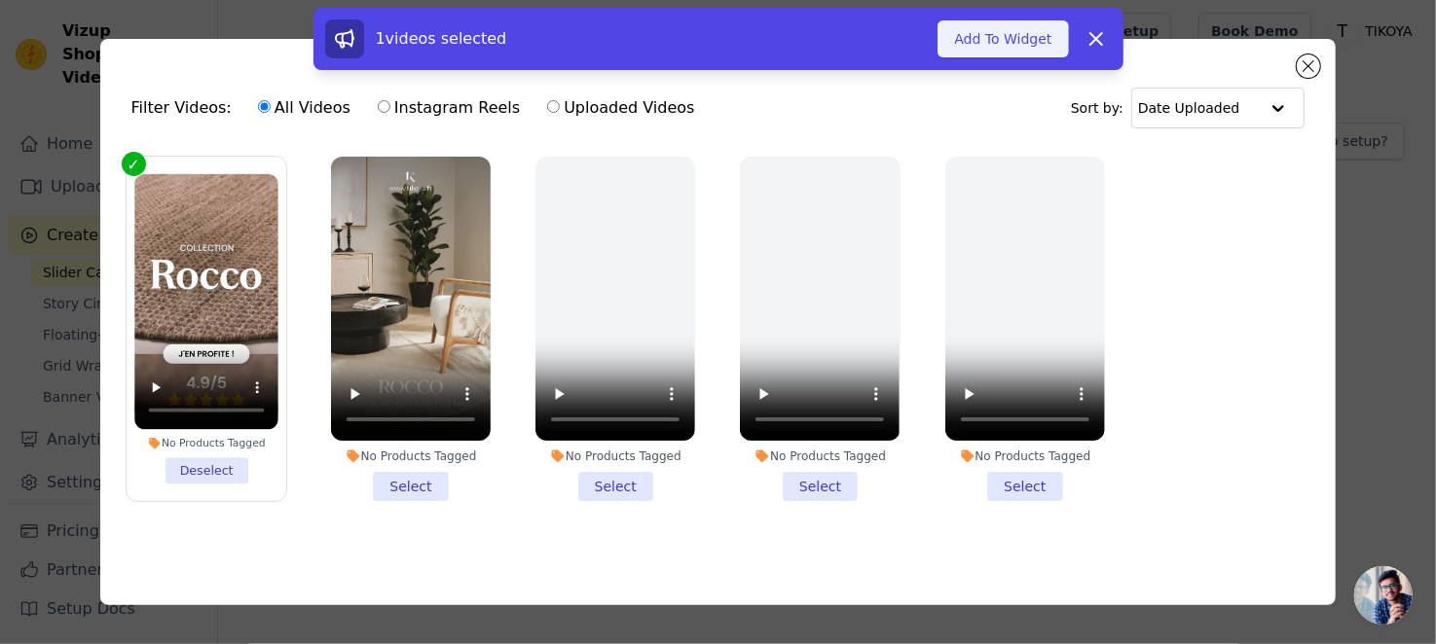
click at [1008, 47] on button "Add To Widget" at bounding box center [1002, 38] width 130 height 37
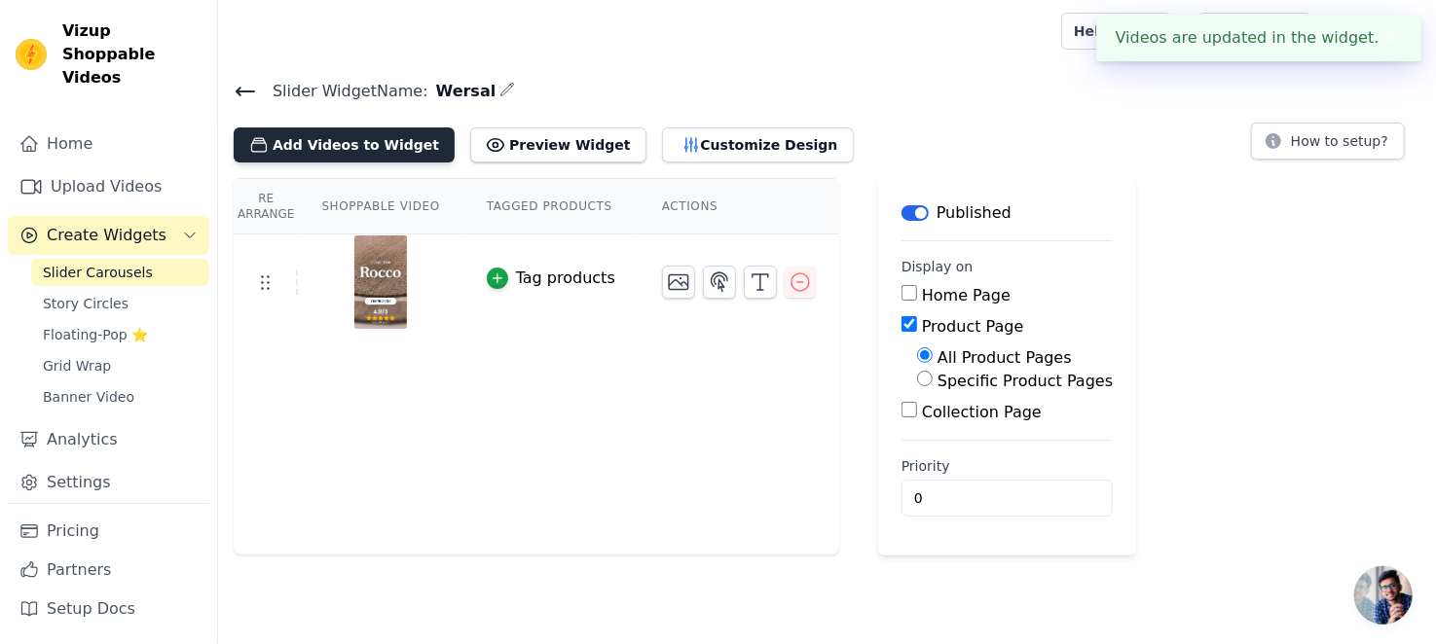
click at [348, 145] on button "Add Videos to Widget" at bounding box center [344, 145] width 221 height 35
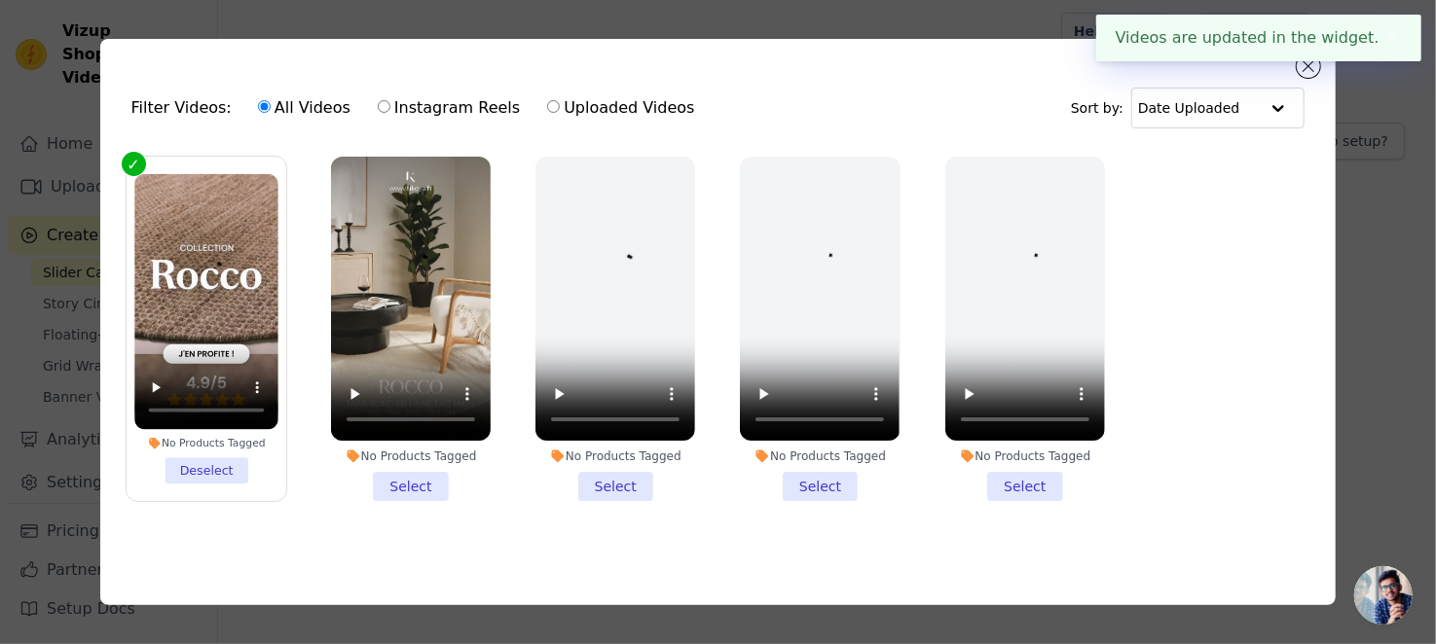
click at [415, 488] on li "No Products Tagged Select" at bounding box center [411, 329] width 160 height 345
click at [0, 0] on input "No Products Tagged Select" at bounding box center [0, 0] width 0 height 0
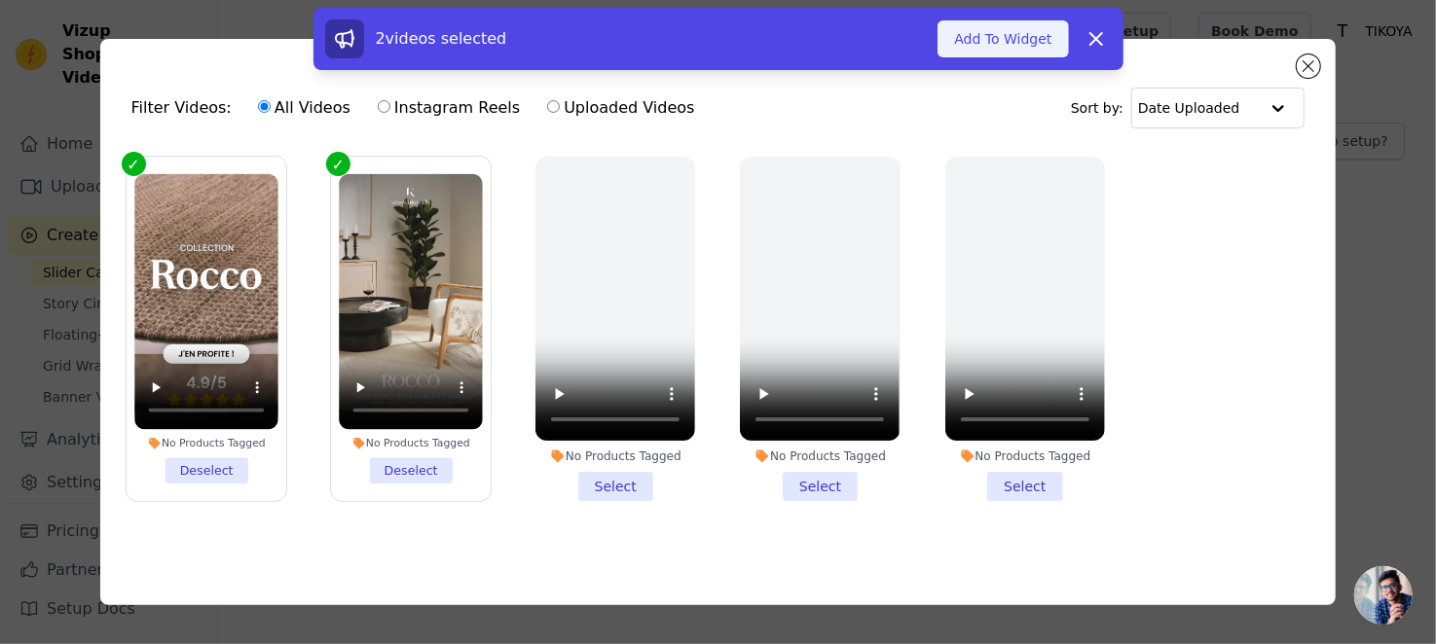
click at [1018, 36] on button "Add To Widget" at bounding box center [1002, 38] width 130 height 37
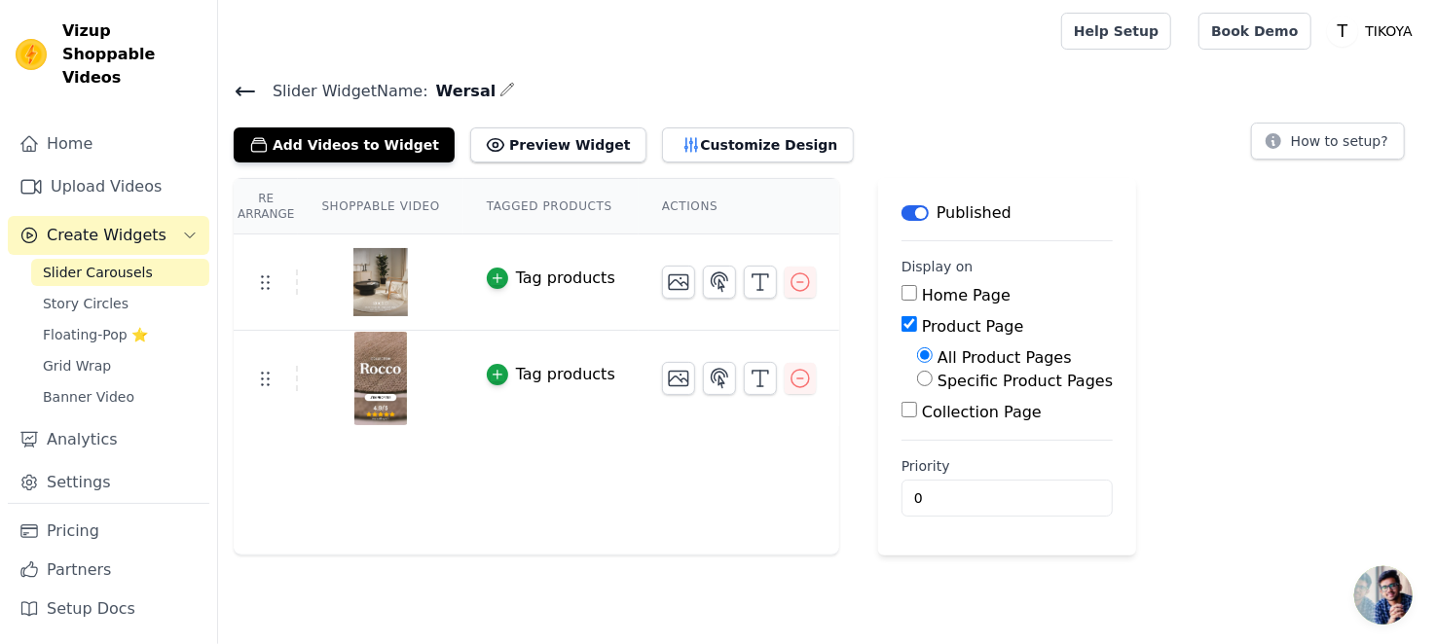
click at [244, 88] on icon at bounding box center [245, 91] width 23 height 23
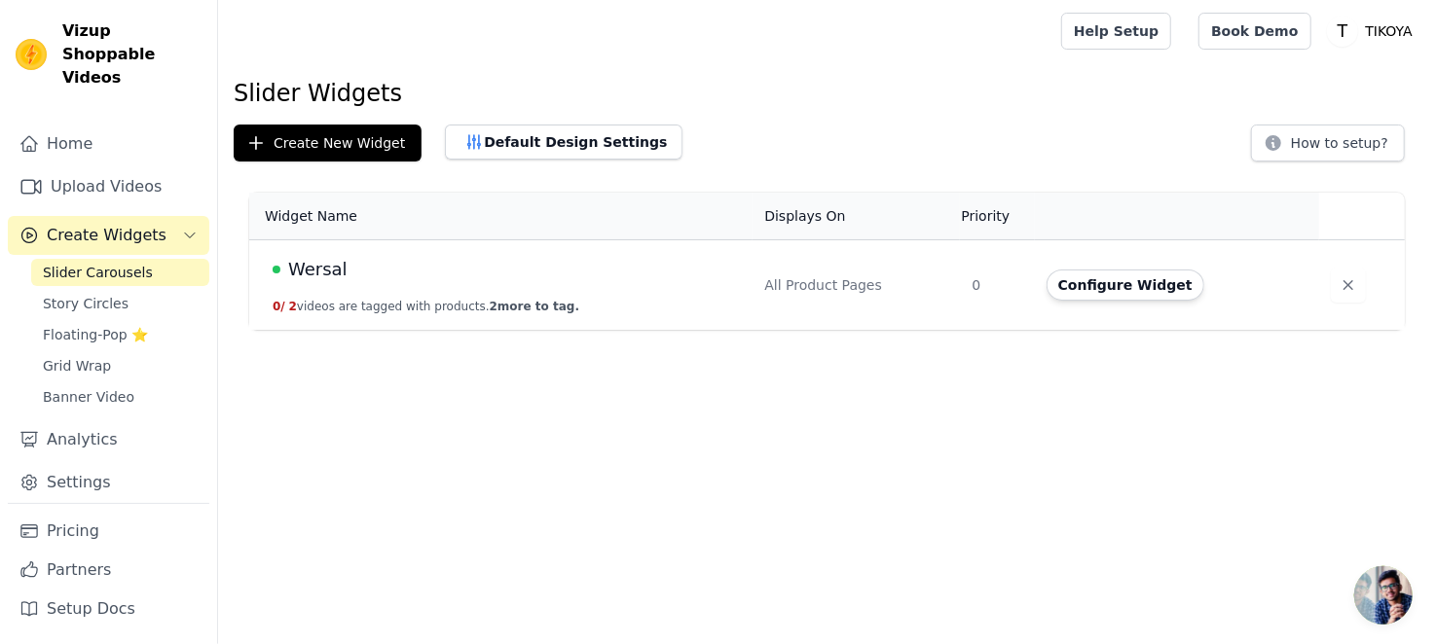
click at [495, 300] on span "2 more to tag." at bounding box center [535, 307] width 90 height 14
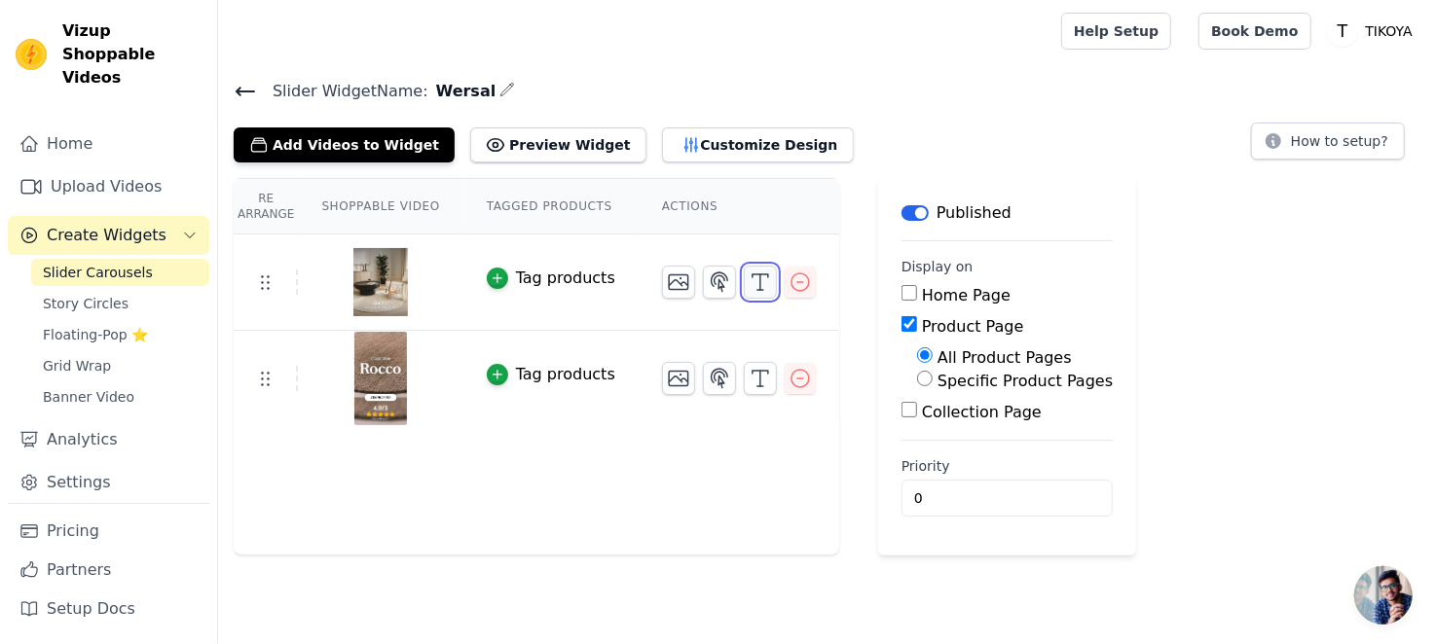
click at [749, 284] on icon "button" at bounding box center [760, 282] width 23 height 23
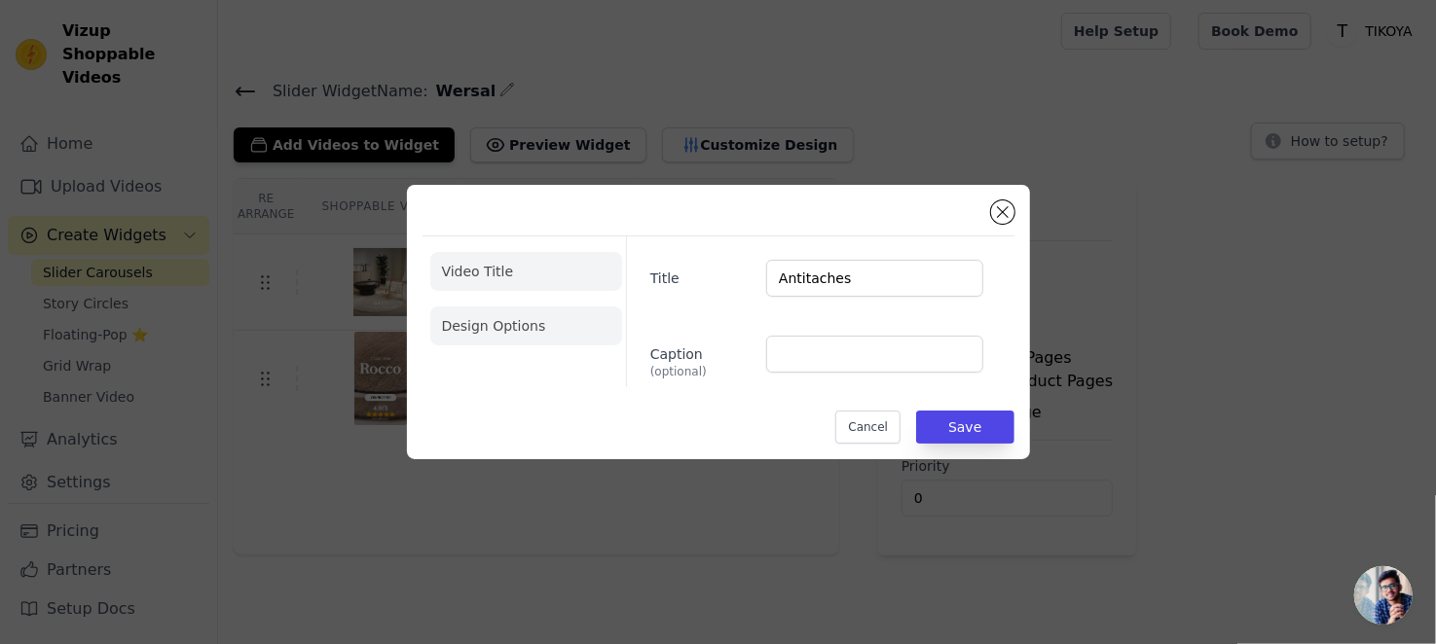
click at [544, 326] on li "Design Options" at bounding box center [526, 326] width 192 height 39
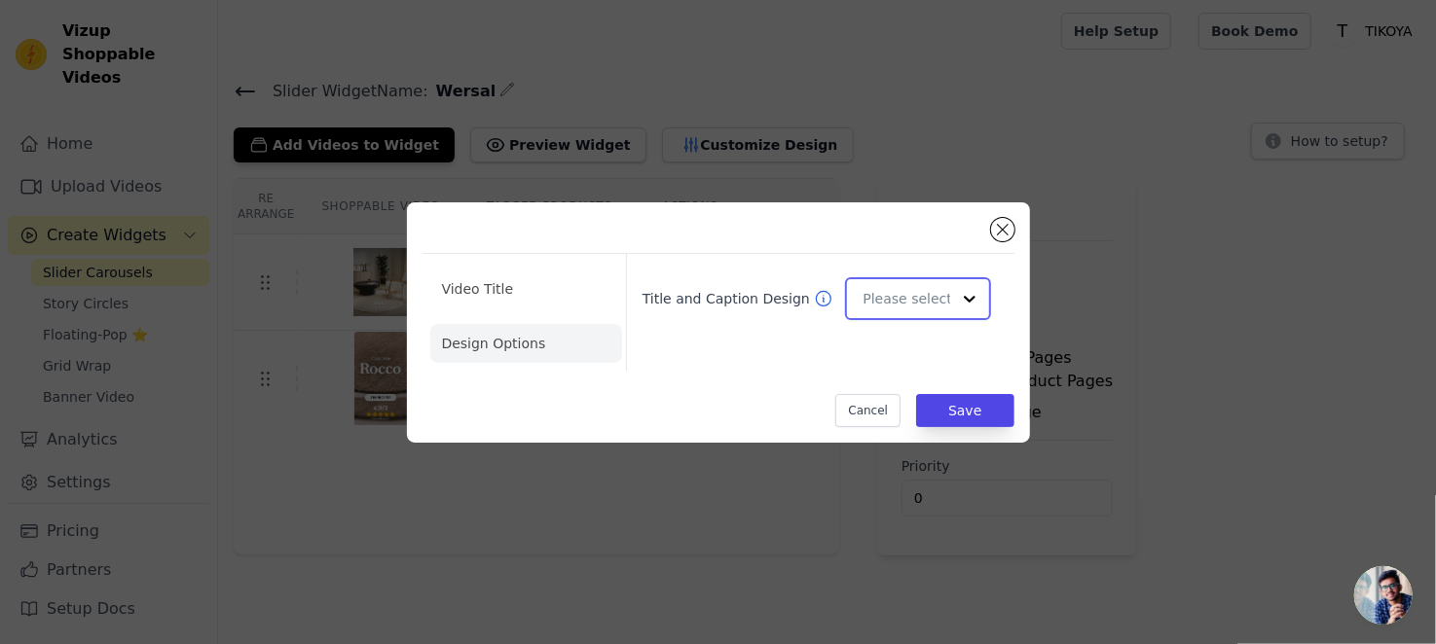
click at [901, 307] on input "Title and Caption Design" at bounding box center [905, 298] width 87 height 39
click at [895, 427] on div "Minimalist" at bounding box center [915, 426] width 139 height 41
click at [957, 405] on button "Save" at bounding box center [964, 410] width 97 height 33
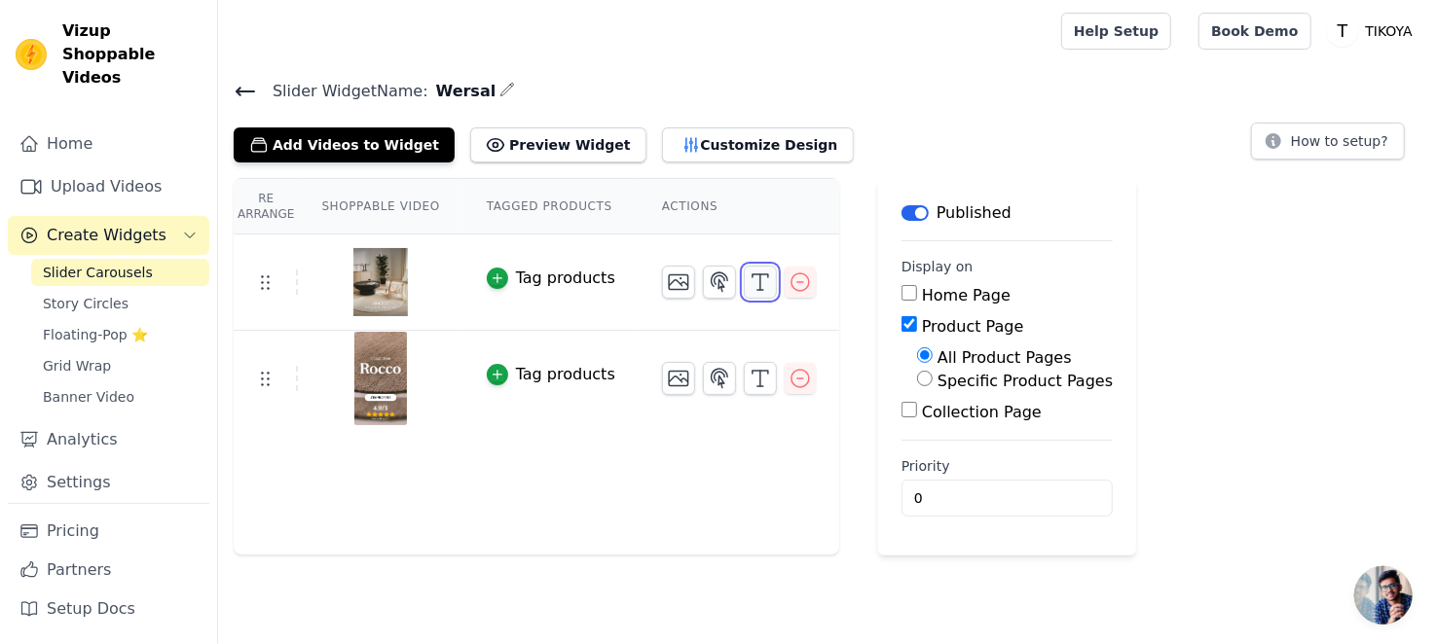
click at [744, 291] on button "button" at bounding box center [760, 282] width 33 height 33
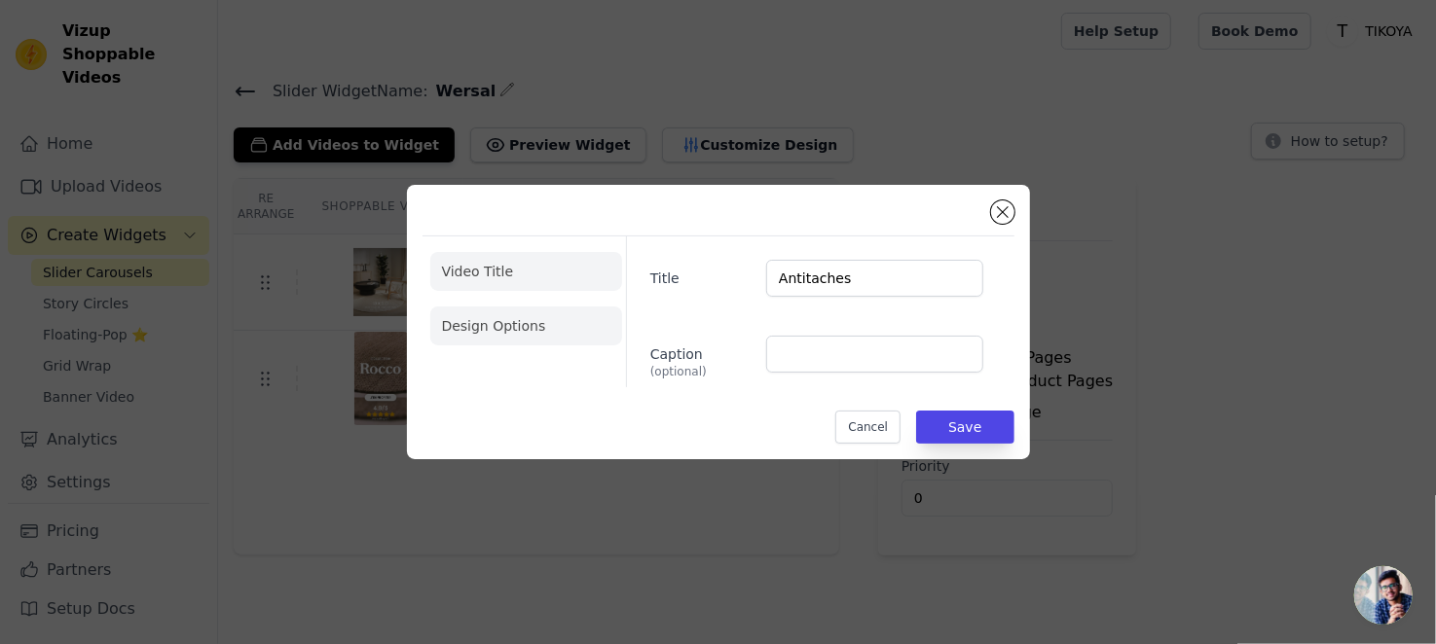
click at [542, 323] on li "Design Options" at bounding box center [526, 326] width 192 height 39
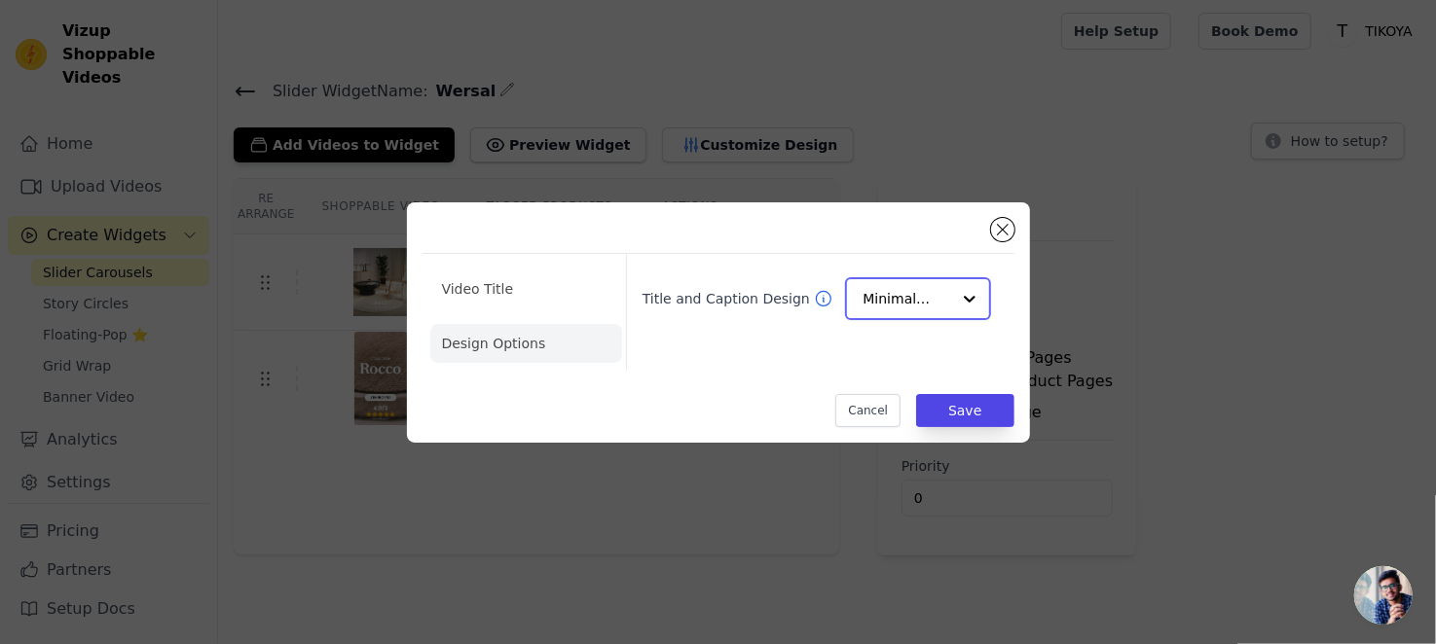
click at [898, 305] on input "Title and Caption Design" at bounding box center [905, 298] width 87 height 39
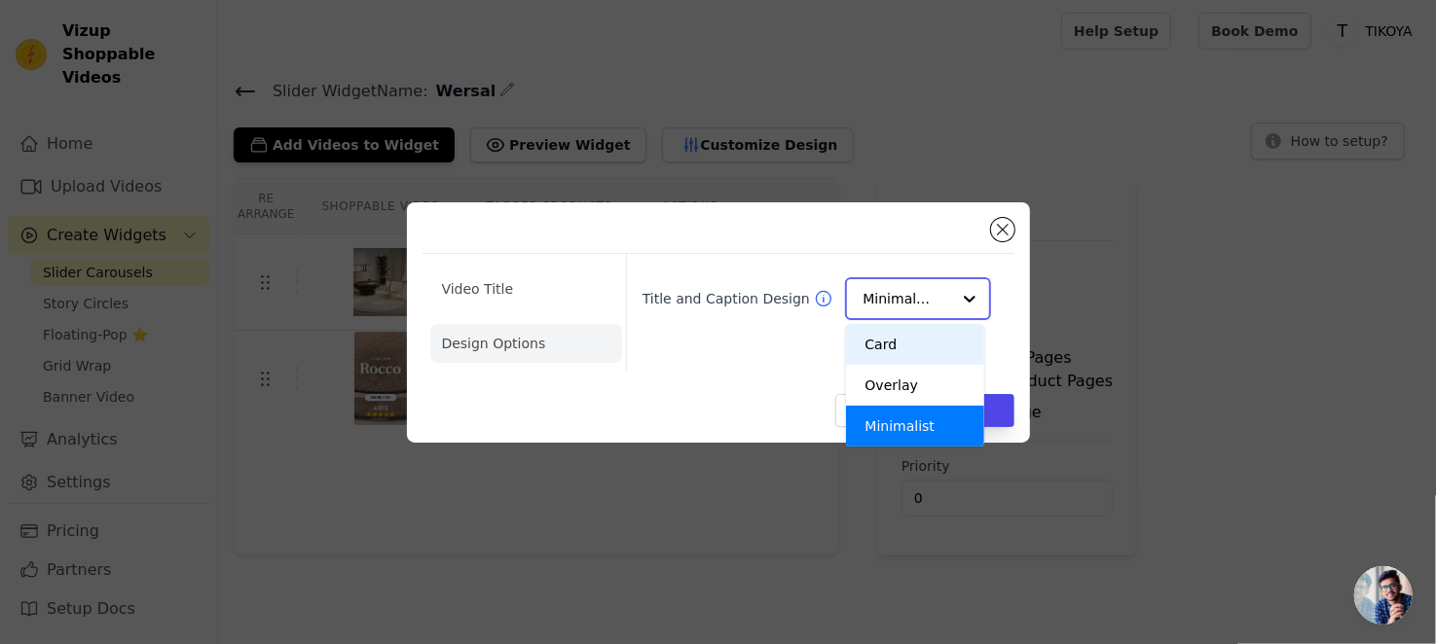
click at [905, 352] on div "Card" at bounding box center [915, 344] width 139 height 41
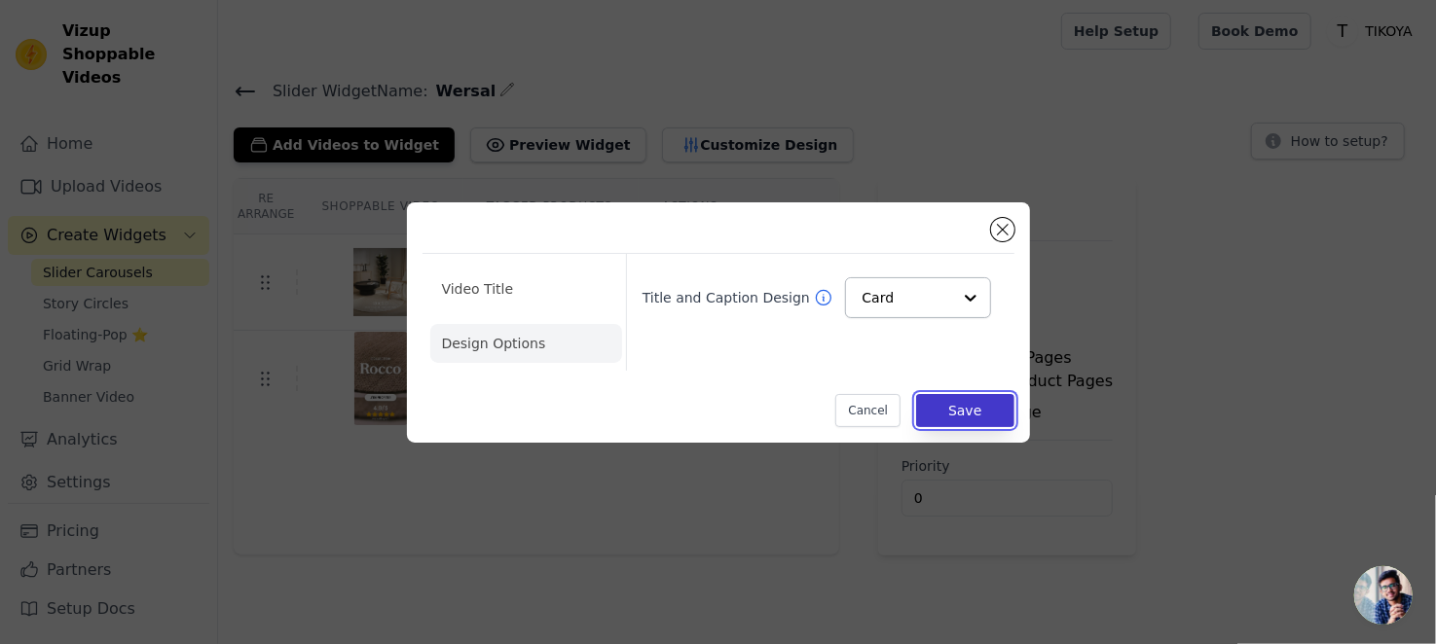
click at [967, 407] on button "Save" at bounding box center [964, 410] width 97 height 33
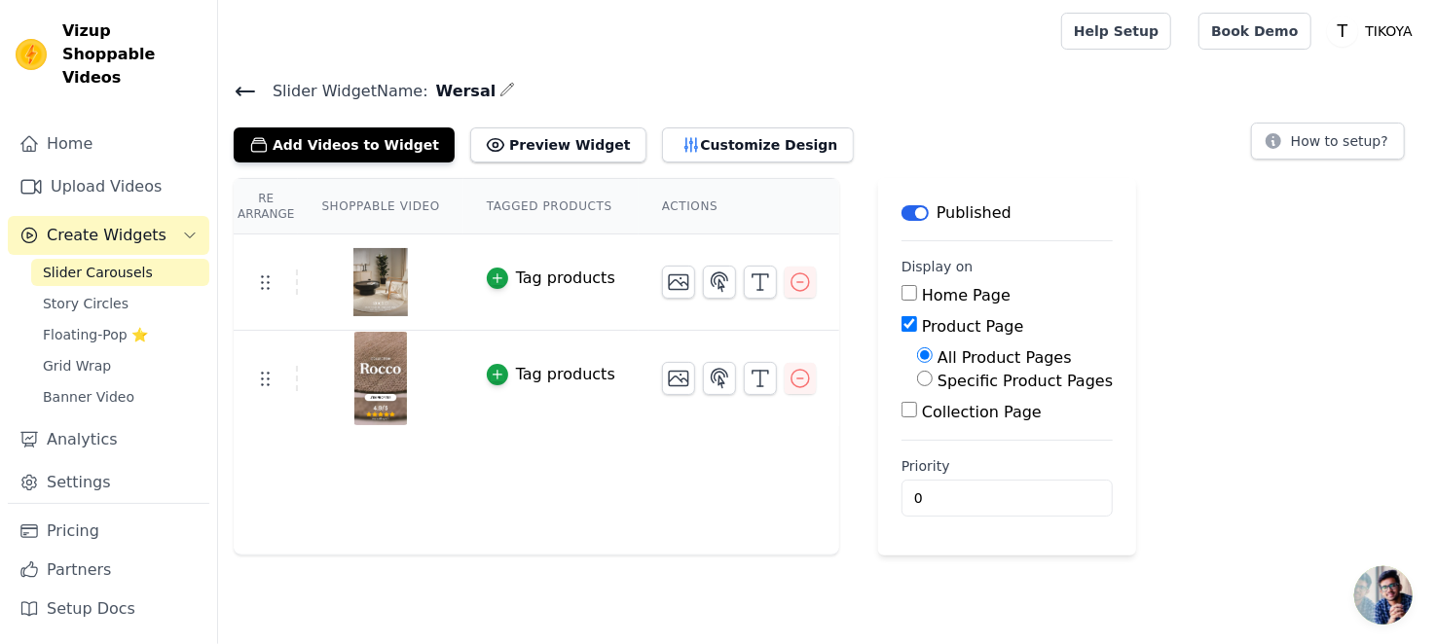
click at [93, 263] on span "Slider Carousels" at bounding box center [98, 272] width 110 height 19
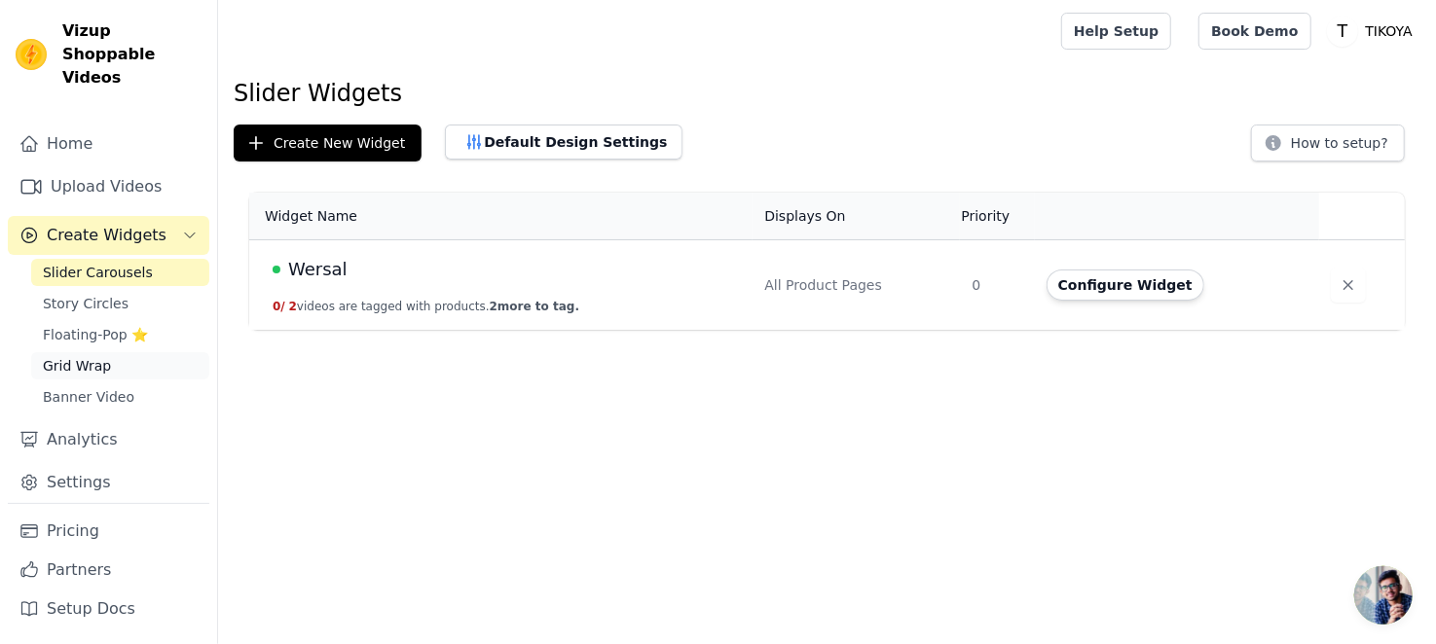
click at [99, 356] on span "Grid Wrap" at bounding box center [77, 365] width 68 height 19
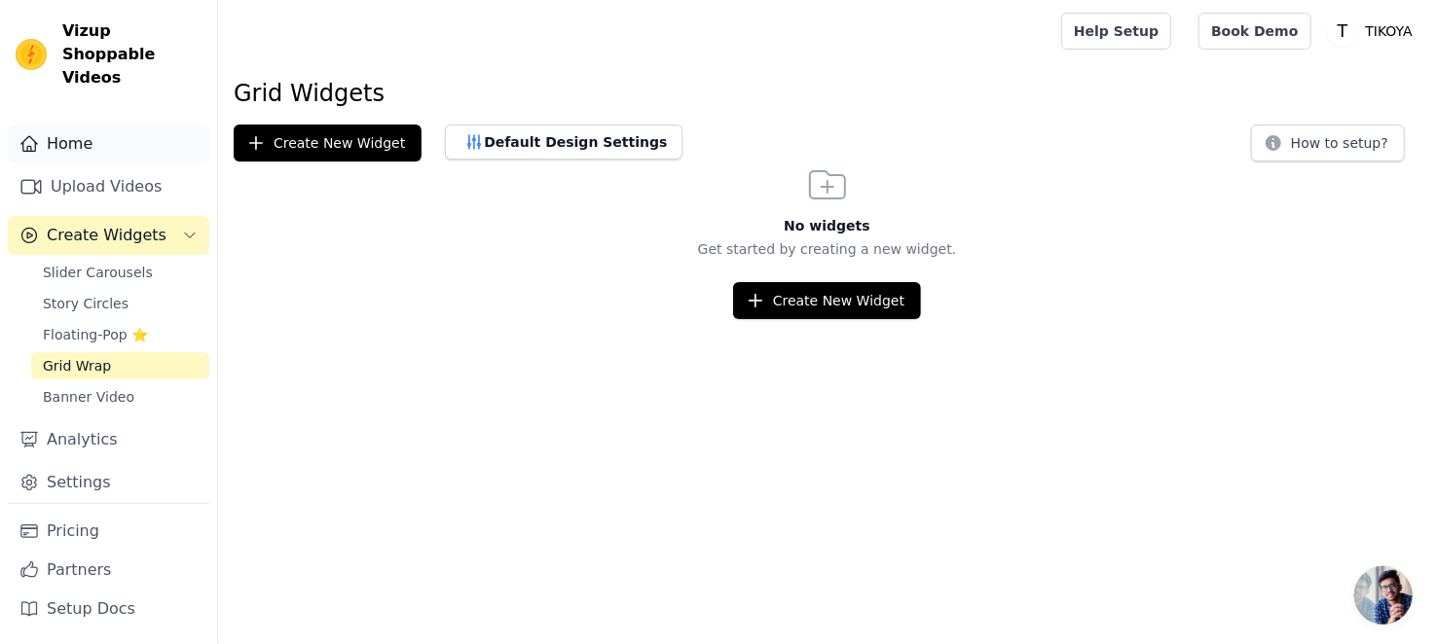
click at [96, 125] on link "Home" at bounding box center [108, 144] width 201 height 39
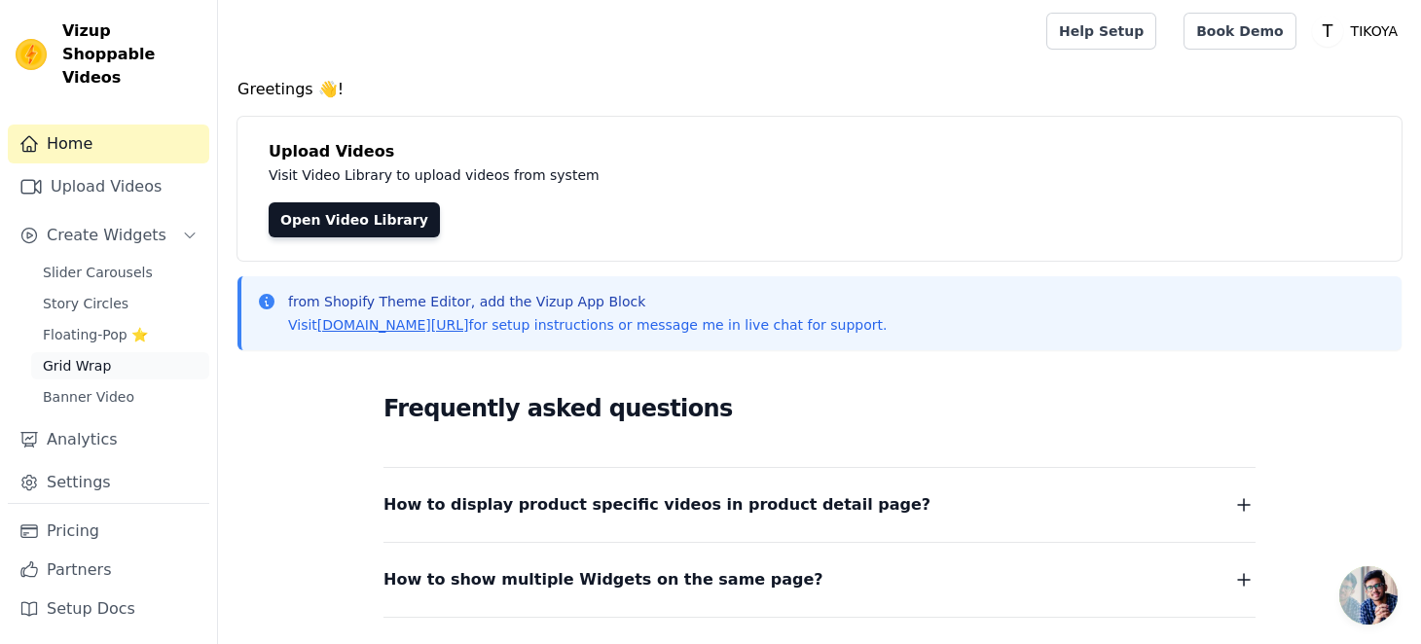
click at [74, 356] on span "Grid Wrap" at bounding box center [77, 365] width 68 height 19
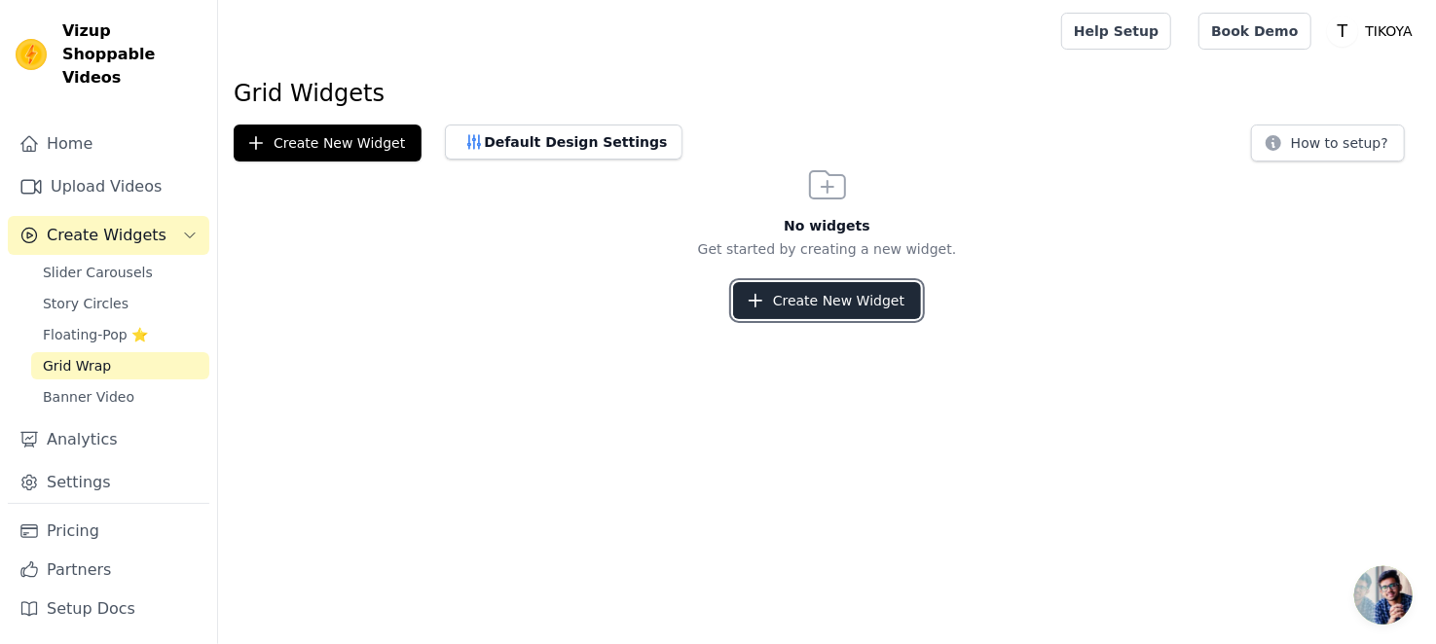
click at [787, 308] on button "Create New Widget" at bounding box center [827, 300] width 188 height 37
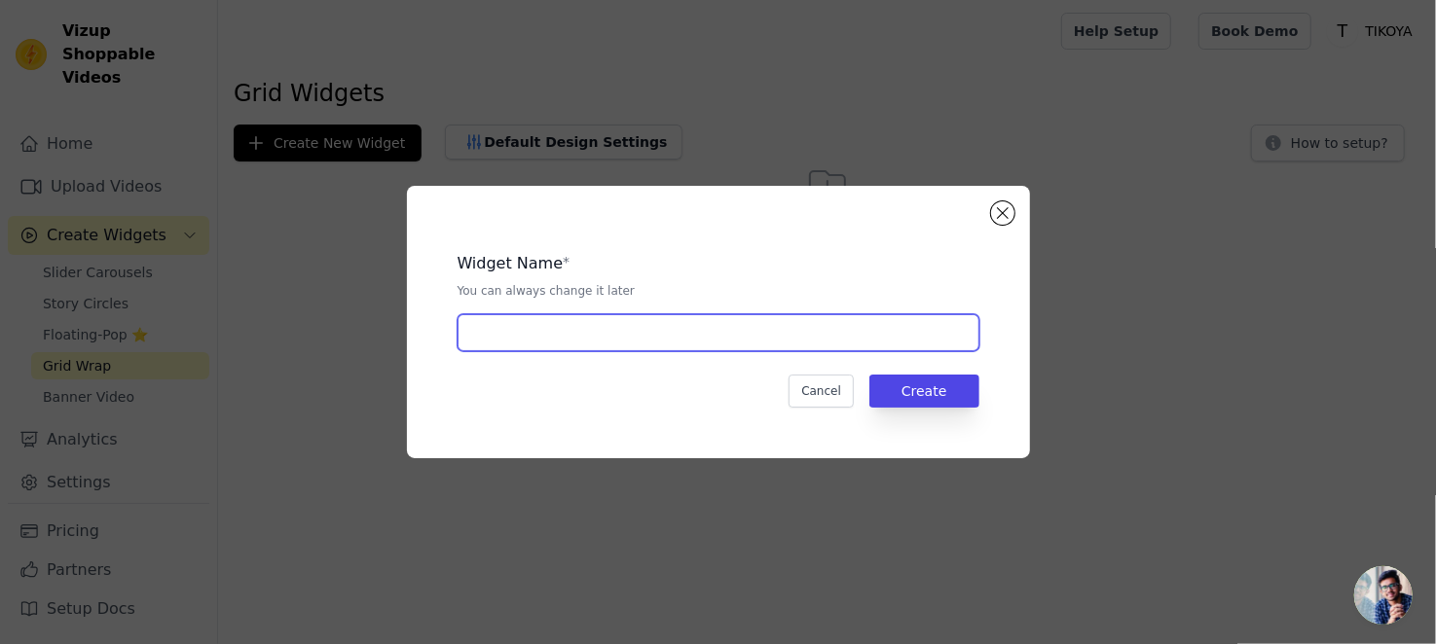
click at [694, 337] on input "text" at bounding box center [718, 332] width 522 height 37
type input "Wersal"
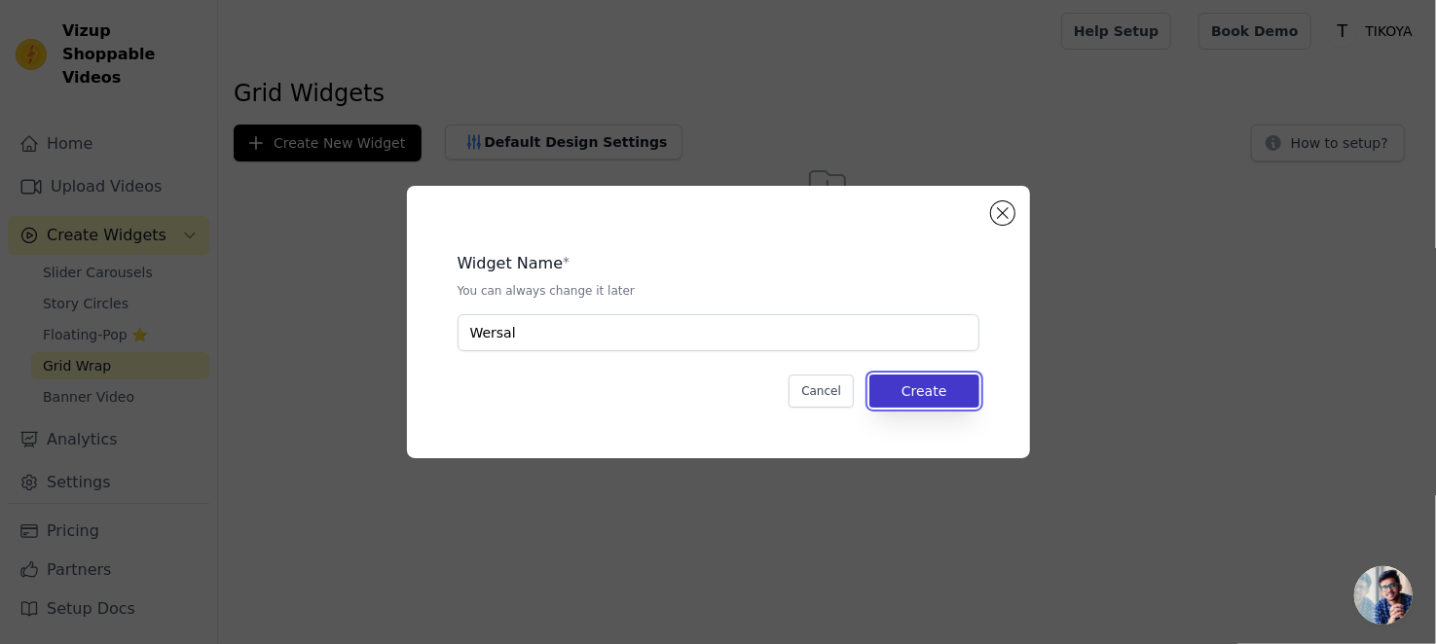
click at [918, 396] on button "Create" at bounding box center [924, 391] width 110 height 33
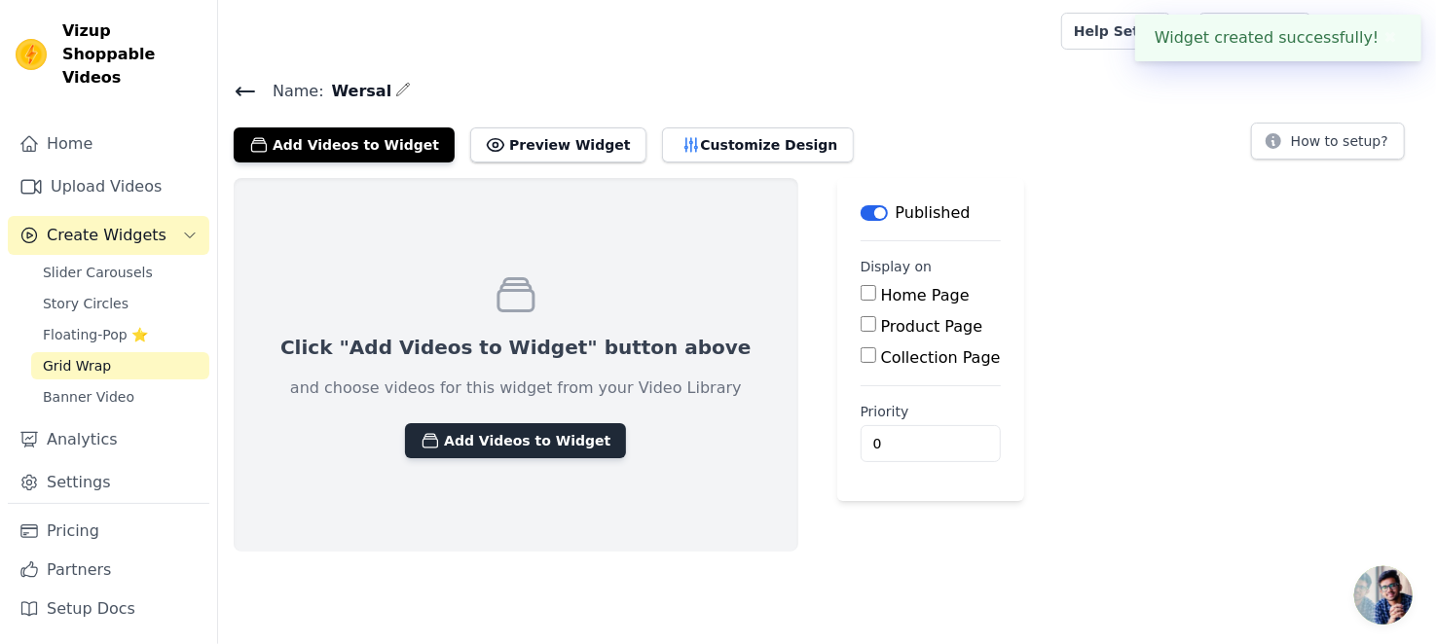
click at [520, 434] on button "Add Videos to Widget" at bounding box center [515, 440] width 221 height 35
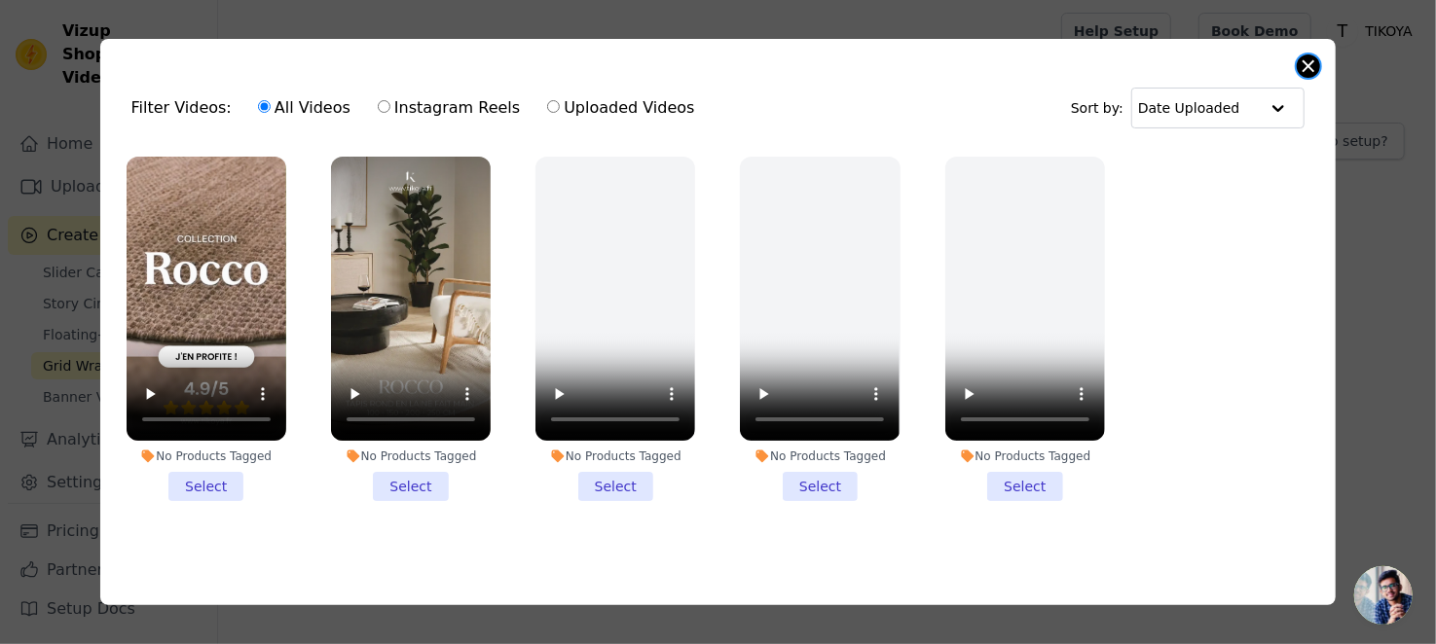
click at [1308, 59] on button "Close modal" at bounding box center [1308, 66] width 23 height 23
